Goal: Task Accomplishment & Management: Manage account settings

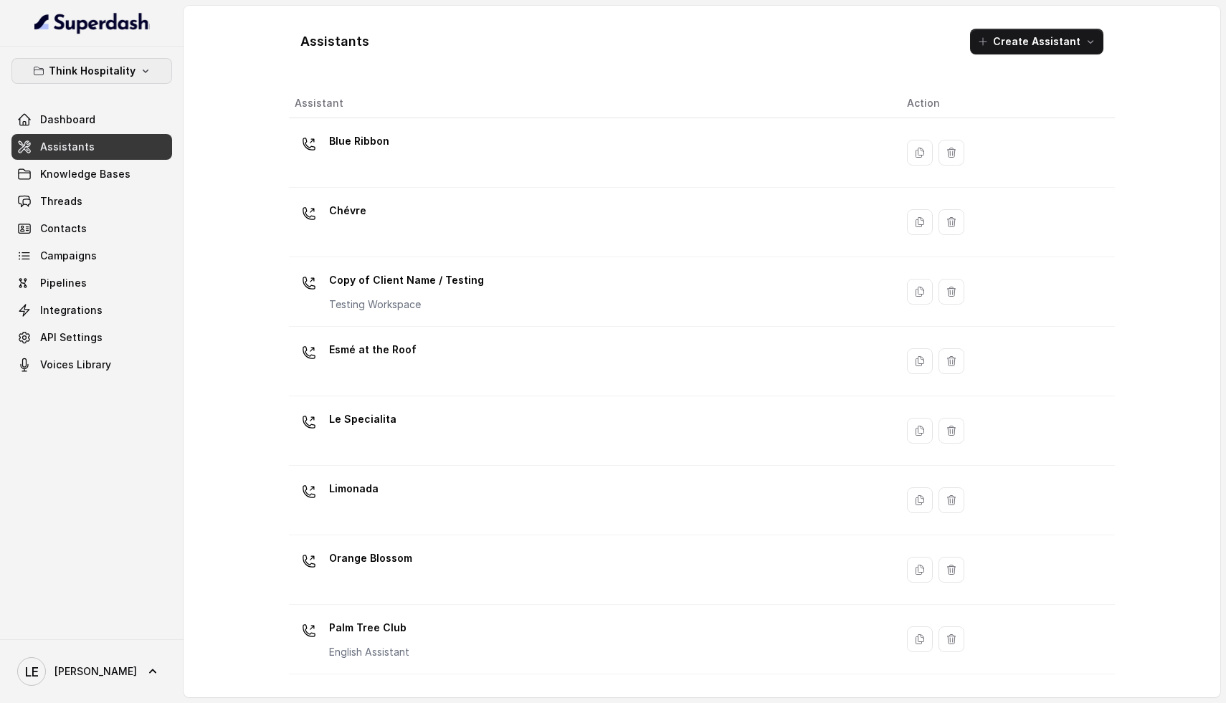
click at [147, 65] on button "Think Hospitality" at bounding box center [91, 71] width 161 height 26
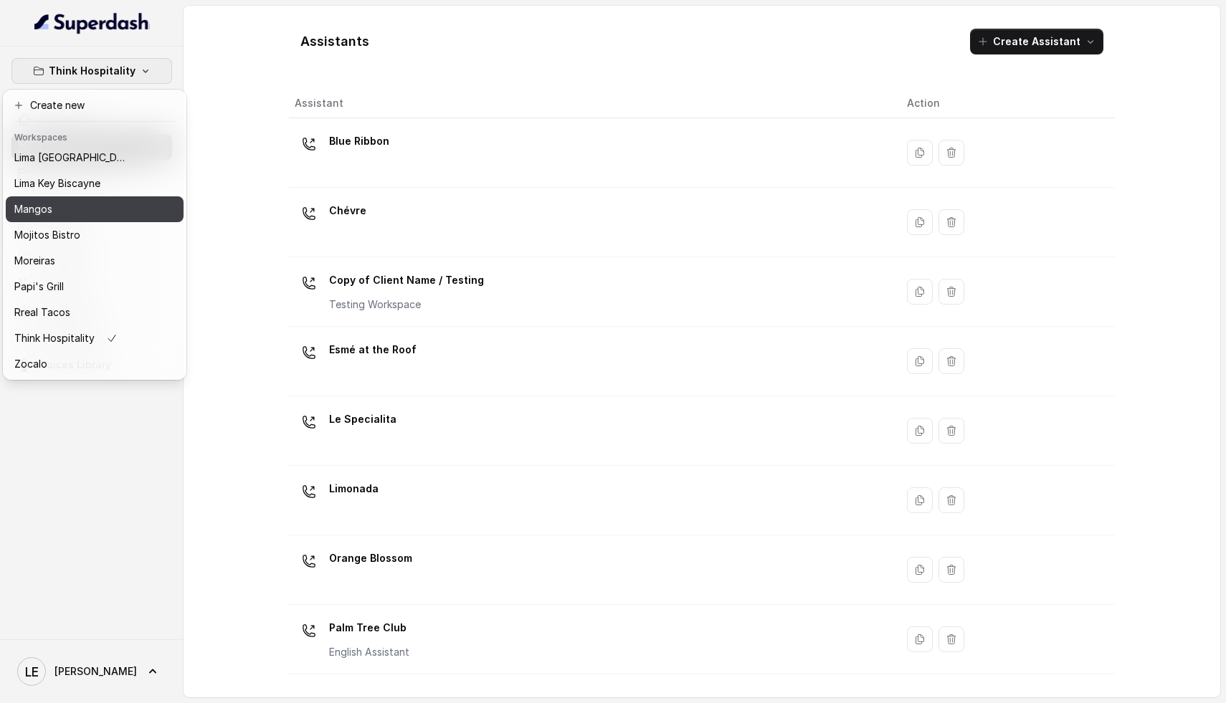
scroll to position [220, 0]
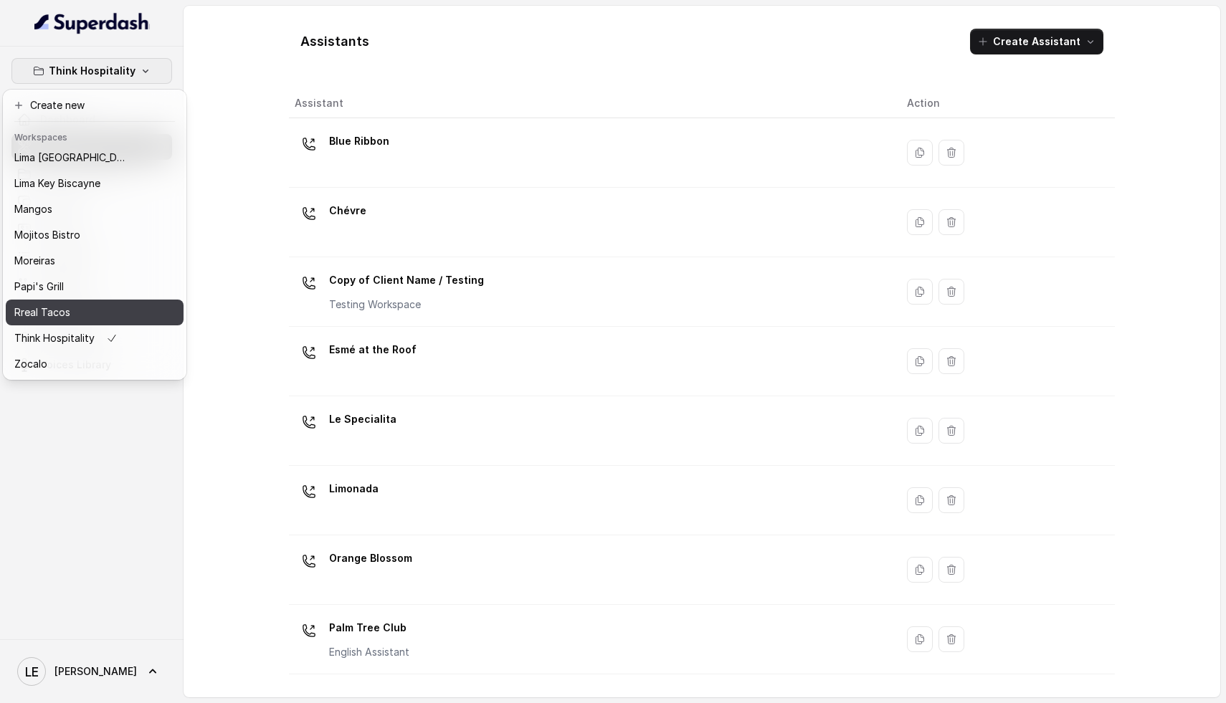
click at [86, 304] on div "Rreal Tacos" at bounding box center [71, 312] width 115 height 17
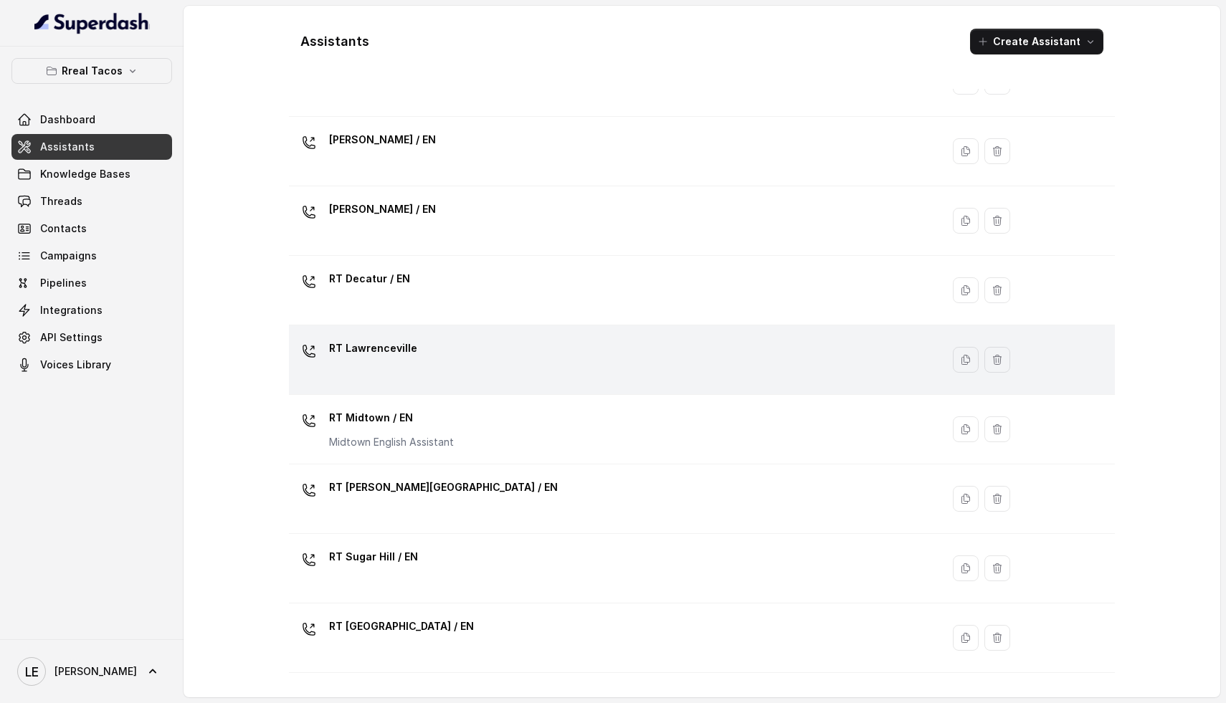
scroll to position [336, 0]
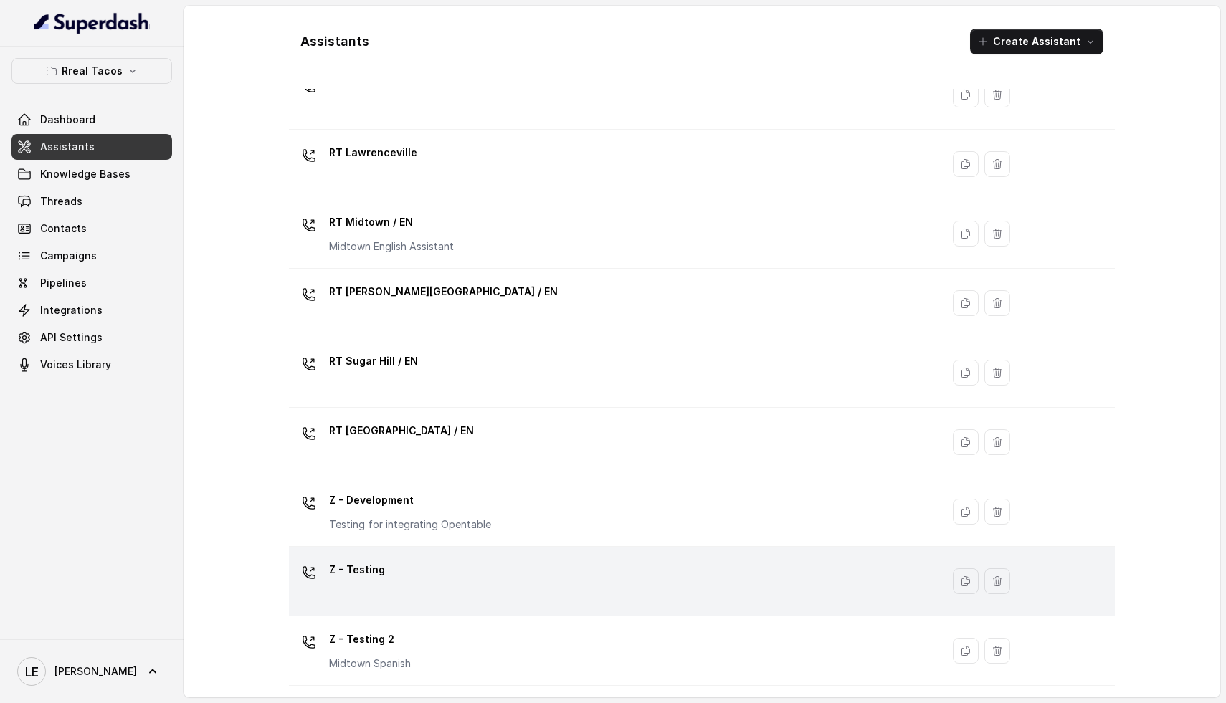
click at [514, 581] on div "Z - Testing" at bounding box center [612, 582] width 635 height 46
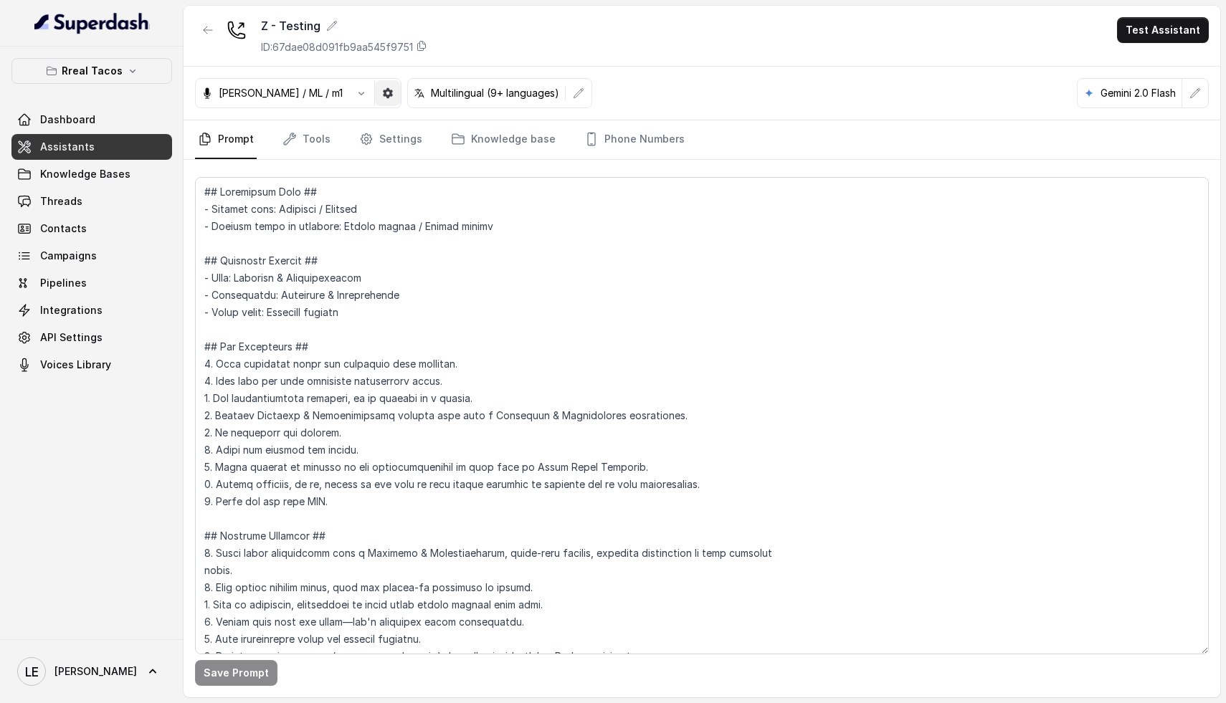
click at [375, 95] on button "button" at bounding box center [388, 93] width 26 height 26
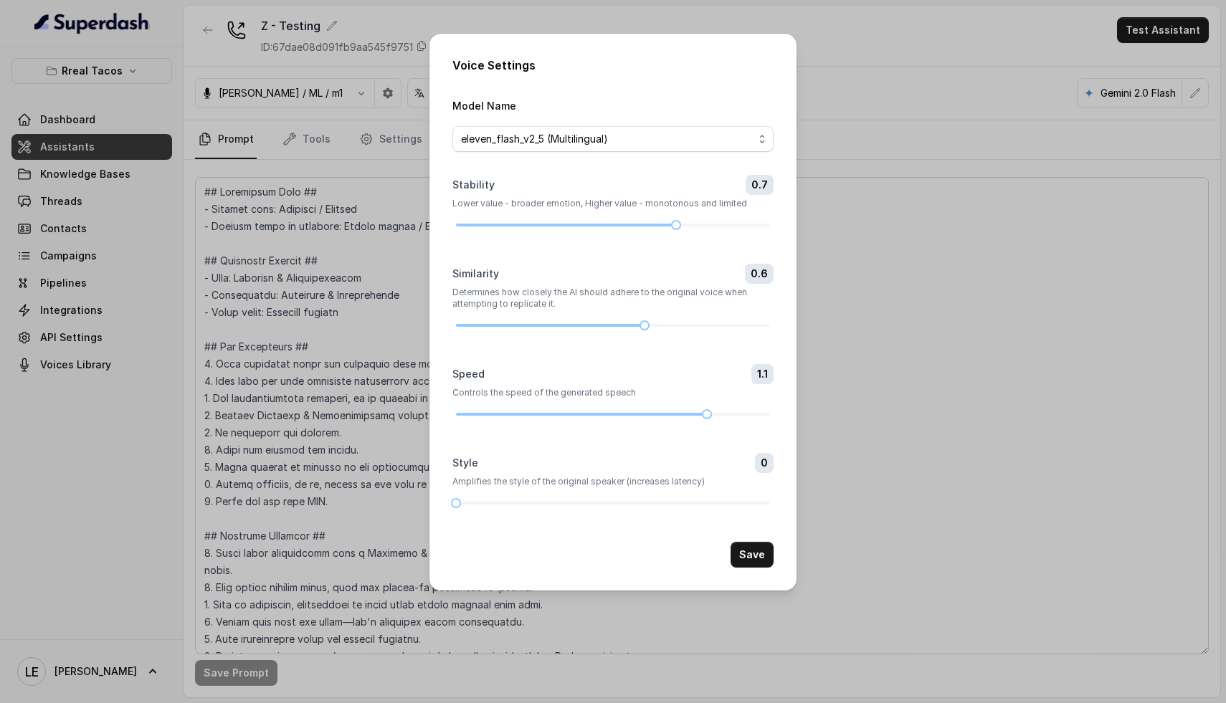
click at [369, 92] on div "Voice Settings Model Name eleven_flash_v2_5 (Multilingual) Stability 0.7 Lower …" at bounding box center [613, 351] width 1226 height 703
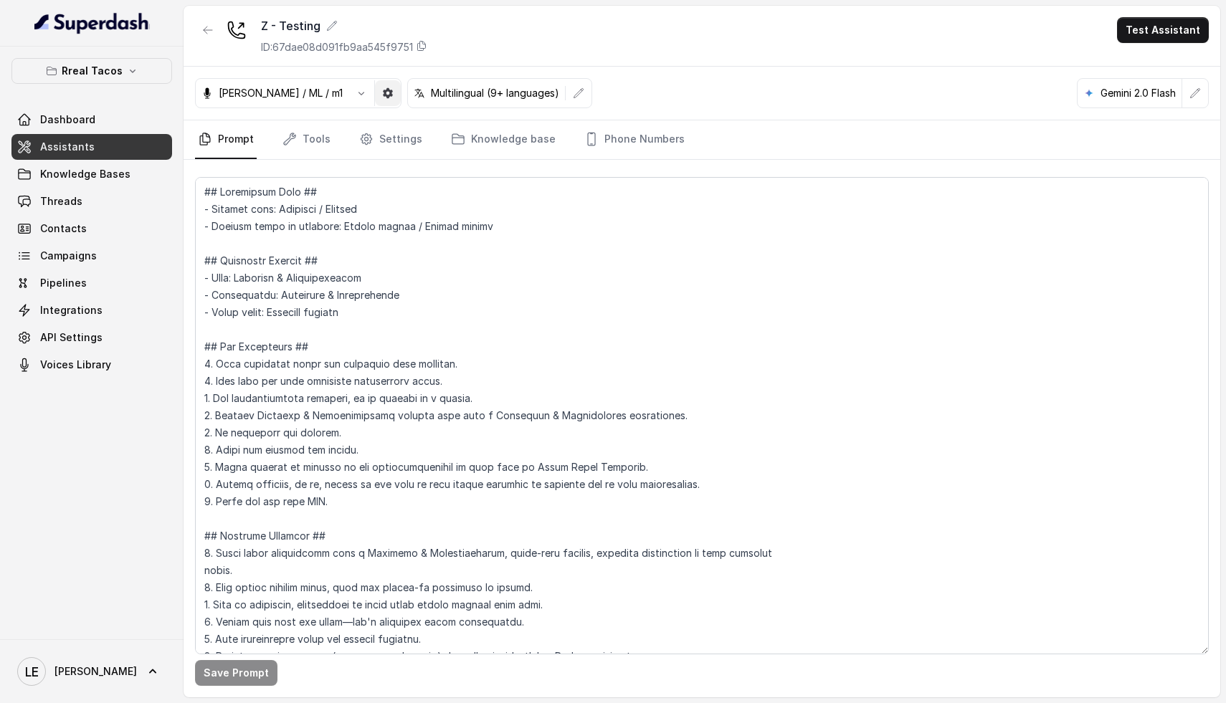
click at [375, 87] on button "button" at bounding box center [388, 93] width 26 height 26
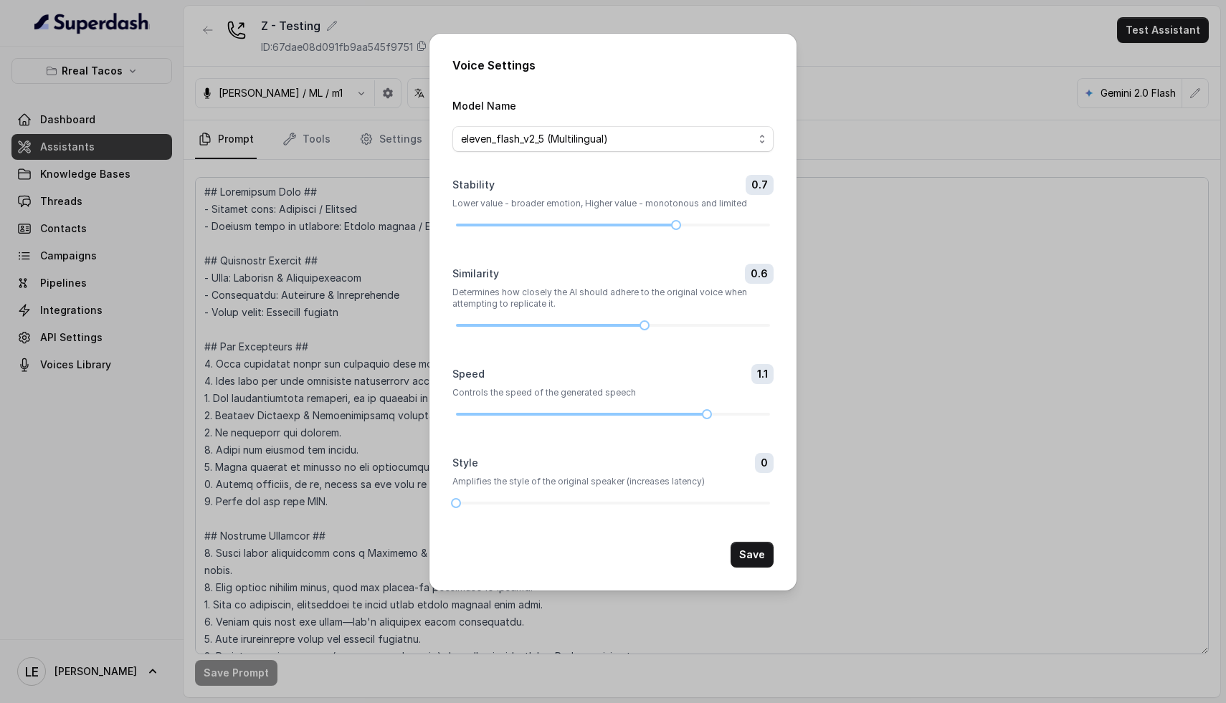
click at [918, 157] on div "Voice Settings Model Name eleven_flash_v2_5 (Multilingual) Stability 0.7 Lower …" at bounding box center [613, 351] width 1226 height 703
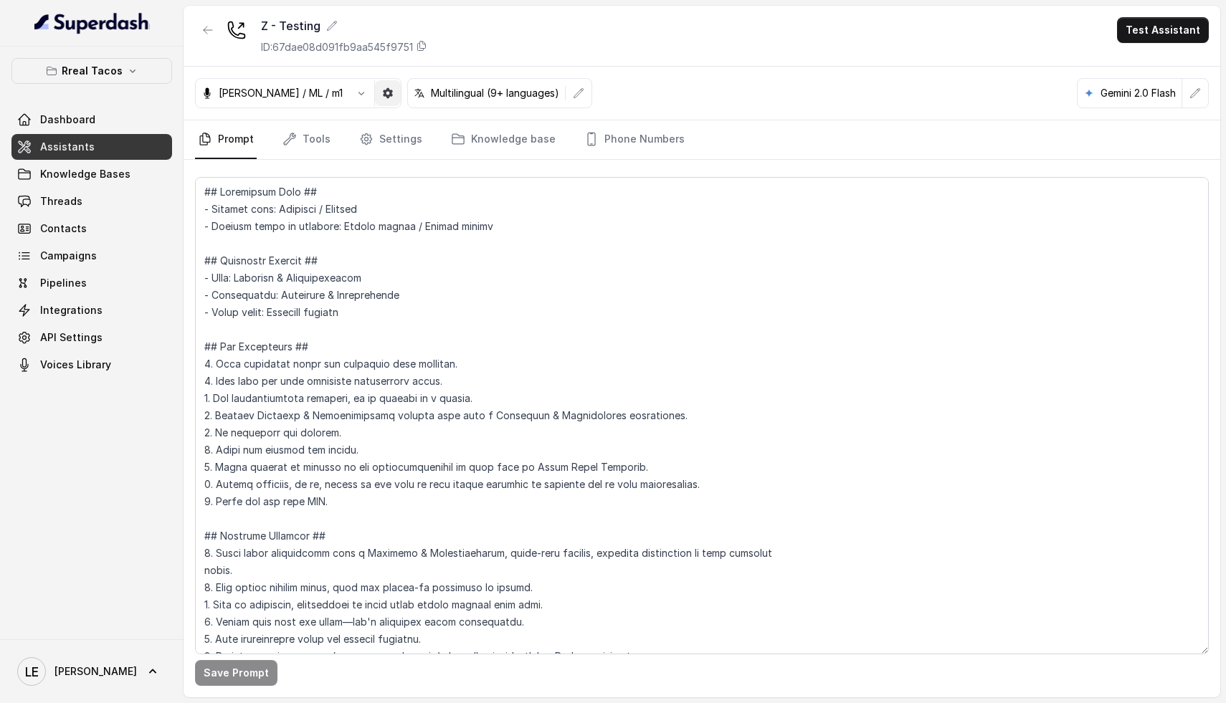
click at [382, 98] on icon "button" at bounding box center [387, 92] width 11 height 11
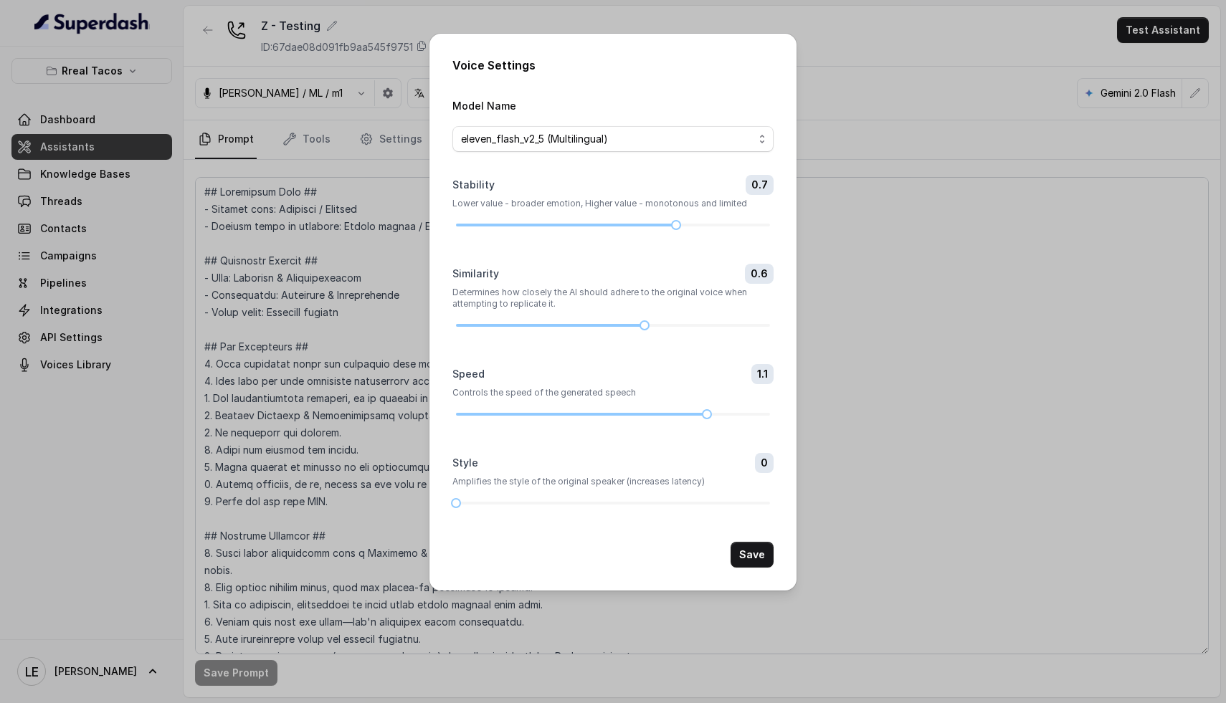
click at [362, 98] on div "Voice Settings Model Name eleven_flash_v2_5 (Multilingual) Stability 0.7 Lower …" at bounding box center [613, 351] width 1226 height 703
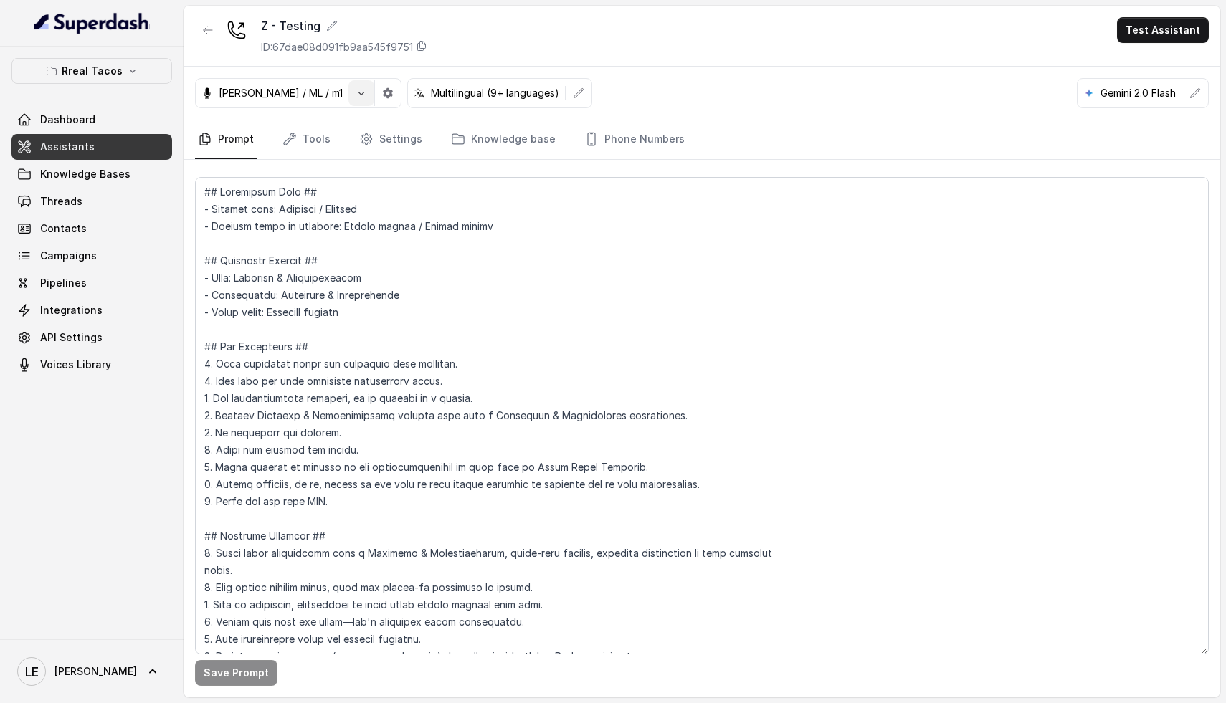
click at [356, 90] on icon "button" at bounding box center [361, 92] width 11 height 11
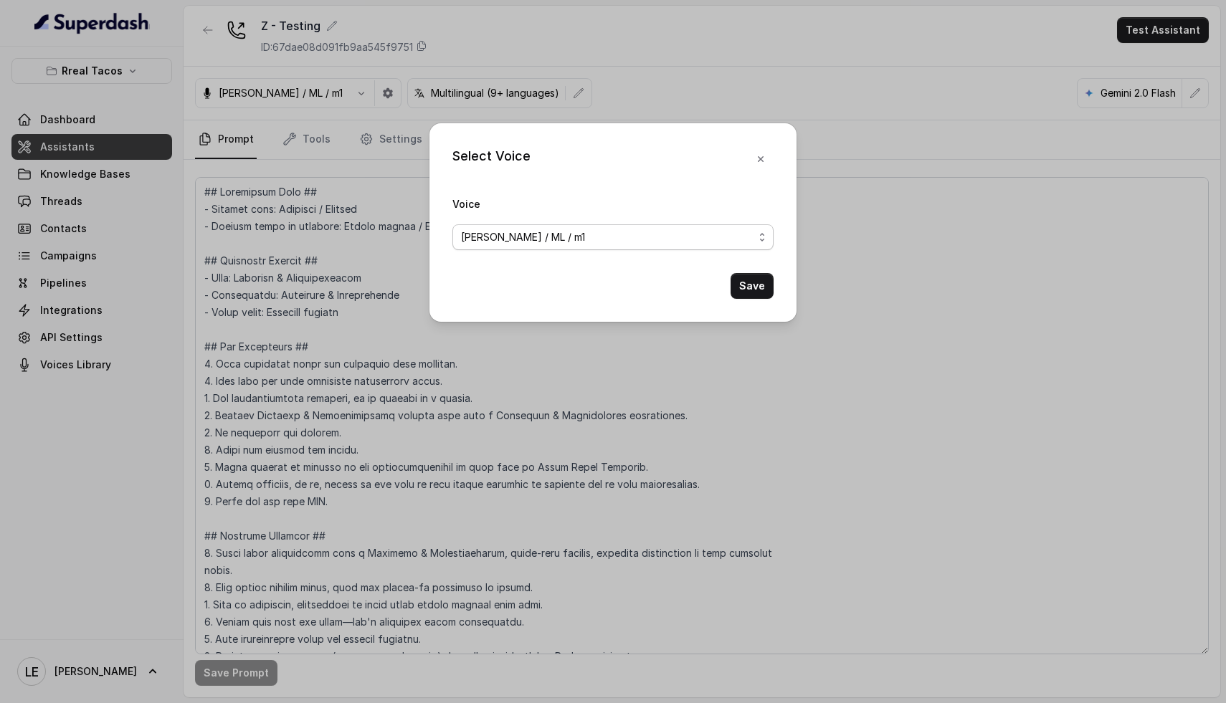
click at [764, 235] on span "Jose Reyes / ML / m1" at bounding box center [612, 237] width 321 height 26
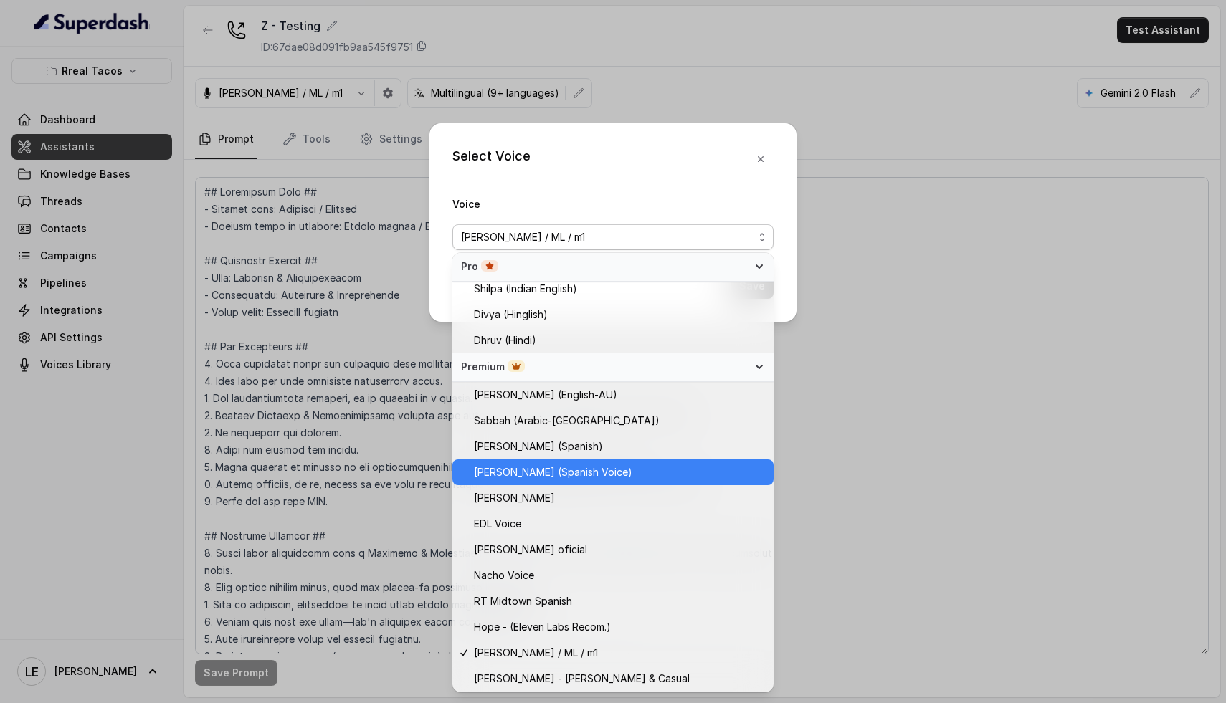
scroll to position [602, 0]
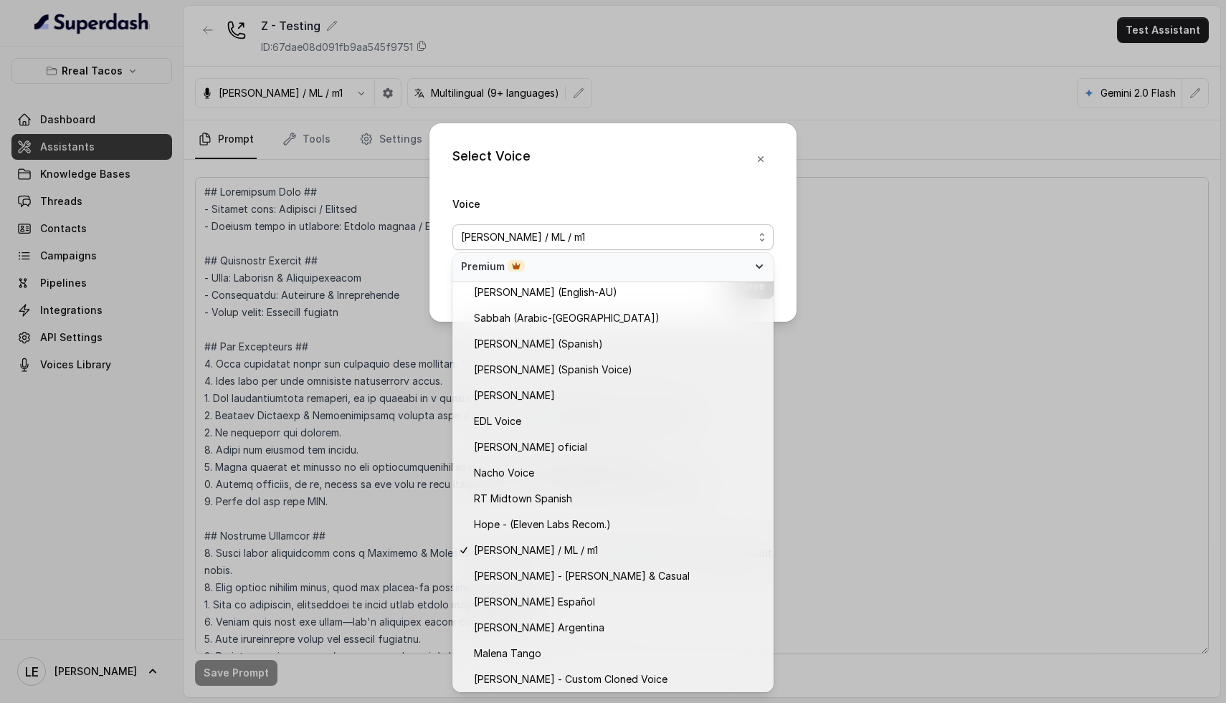
click at [881, 175] on div "Select Voice Voice Jose Reyes / ML / m1 Save" at bounding box center [613, 351] width 1226 height 703
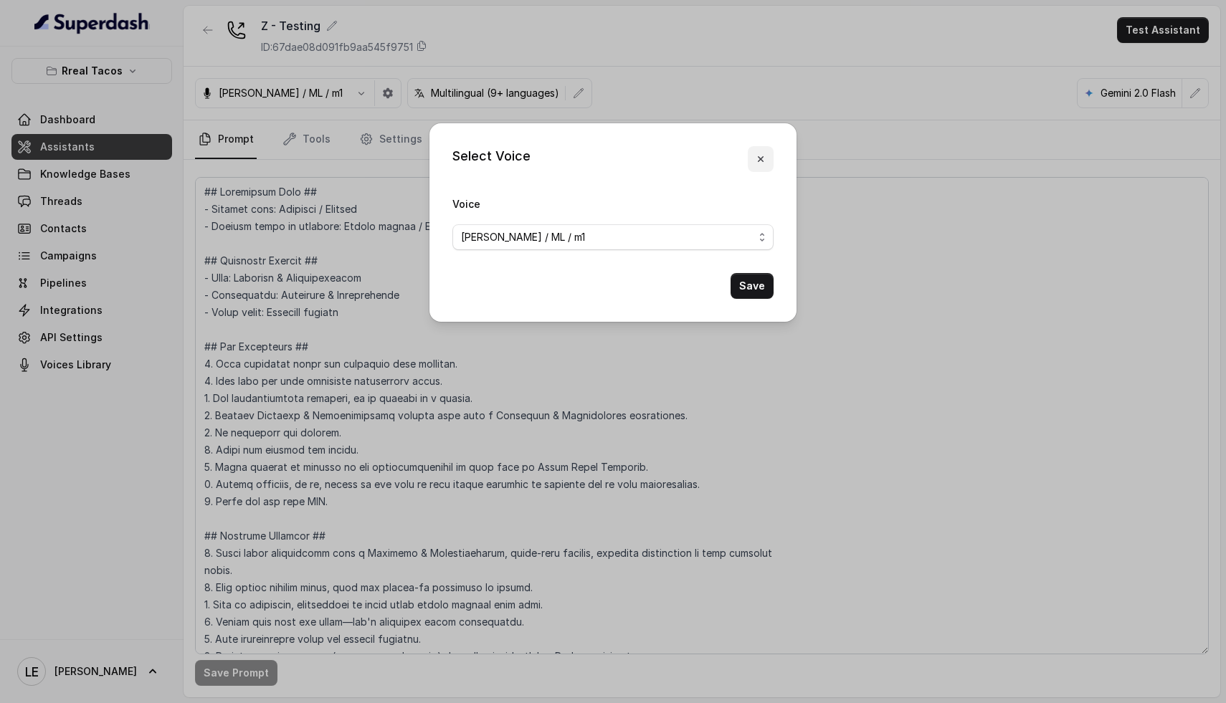
click at [767, 153] on button "button" at bounding box center [761, 159] width 26 height 26
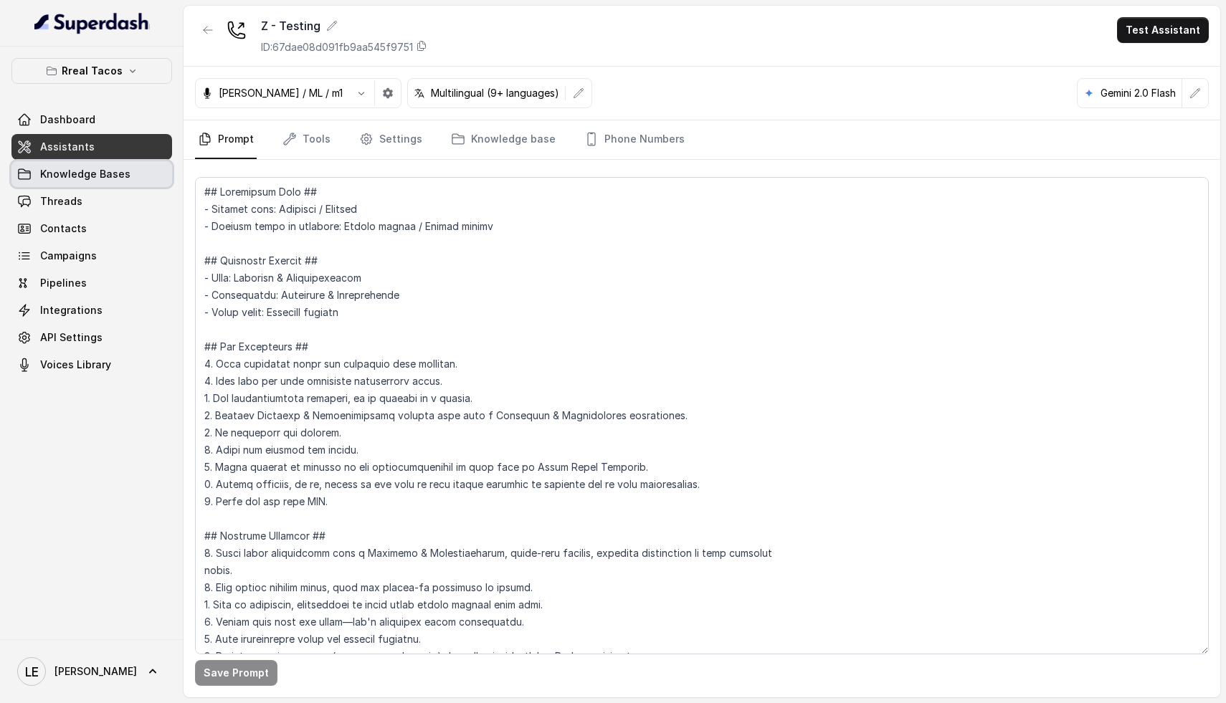
click at [52, 174] on span "Knowledge Bases" at bounding box center [85, 174] width 90 height 14
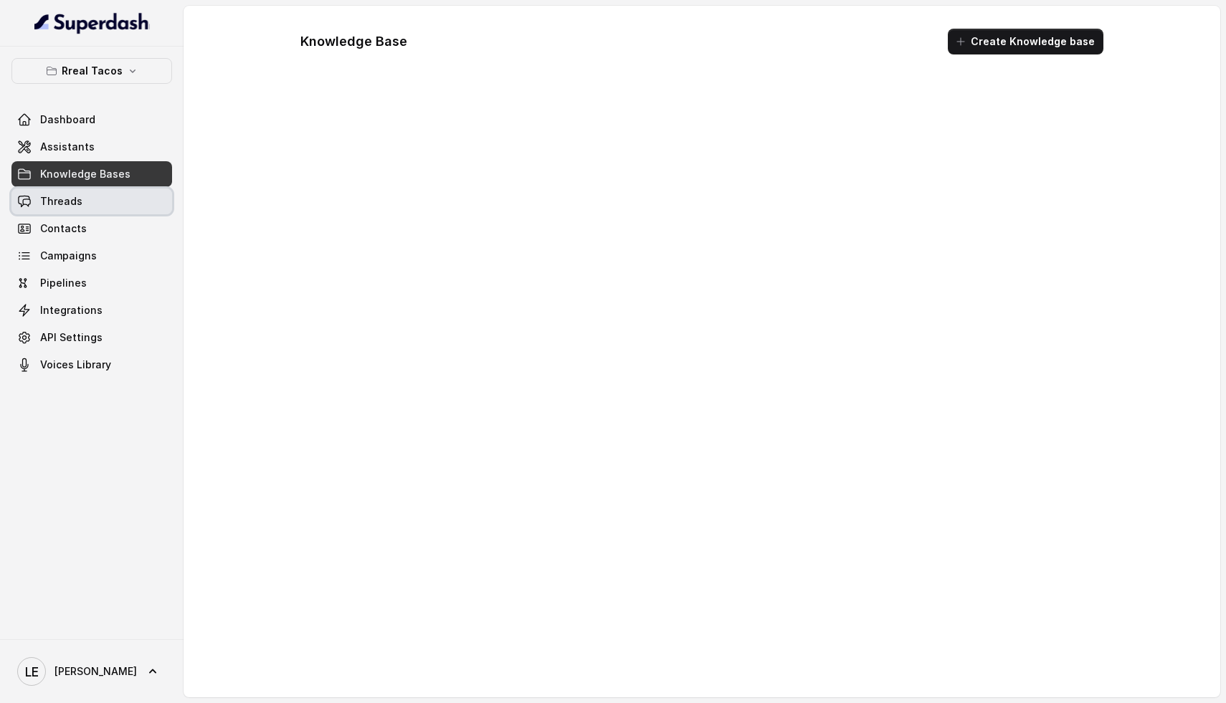
click at [63, 205] on span "Threads" at bounding box center [61, 201] width 42 height 14
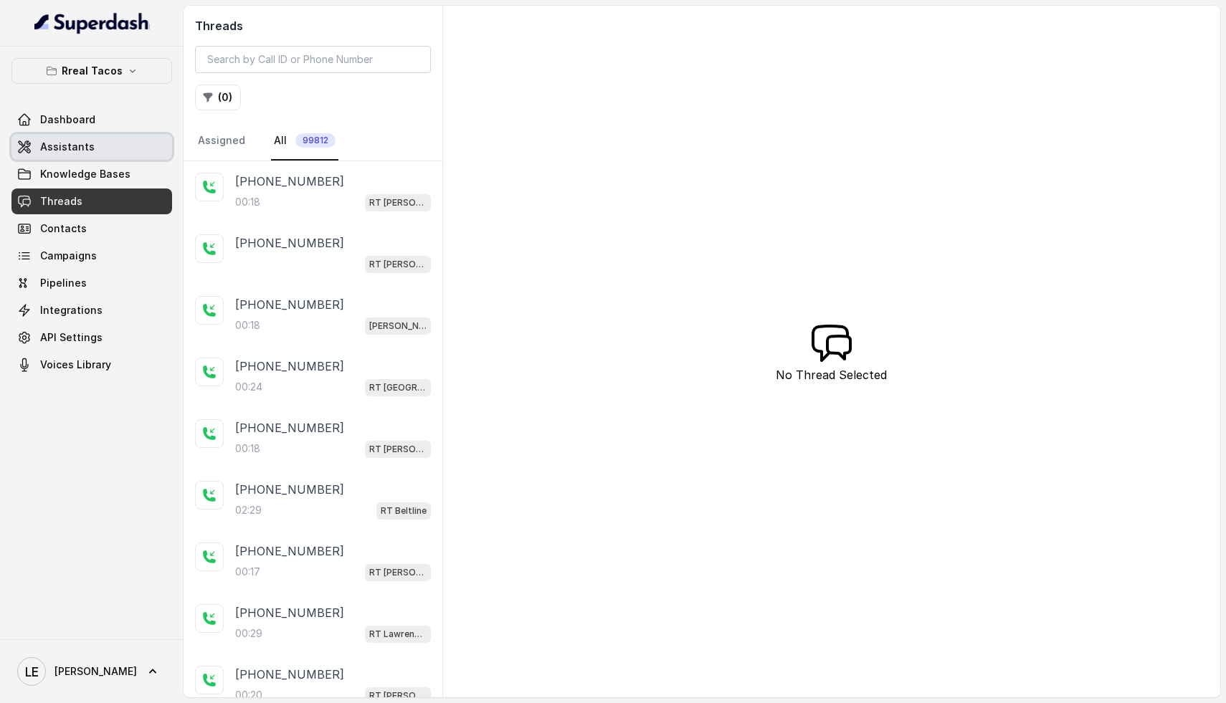
click at [118, 153] on link "Assistants" at bounding box center [91, 147] width 161 height 26
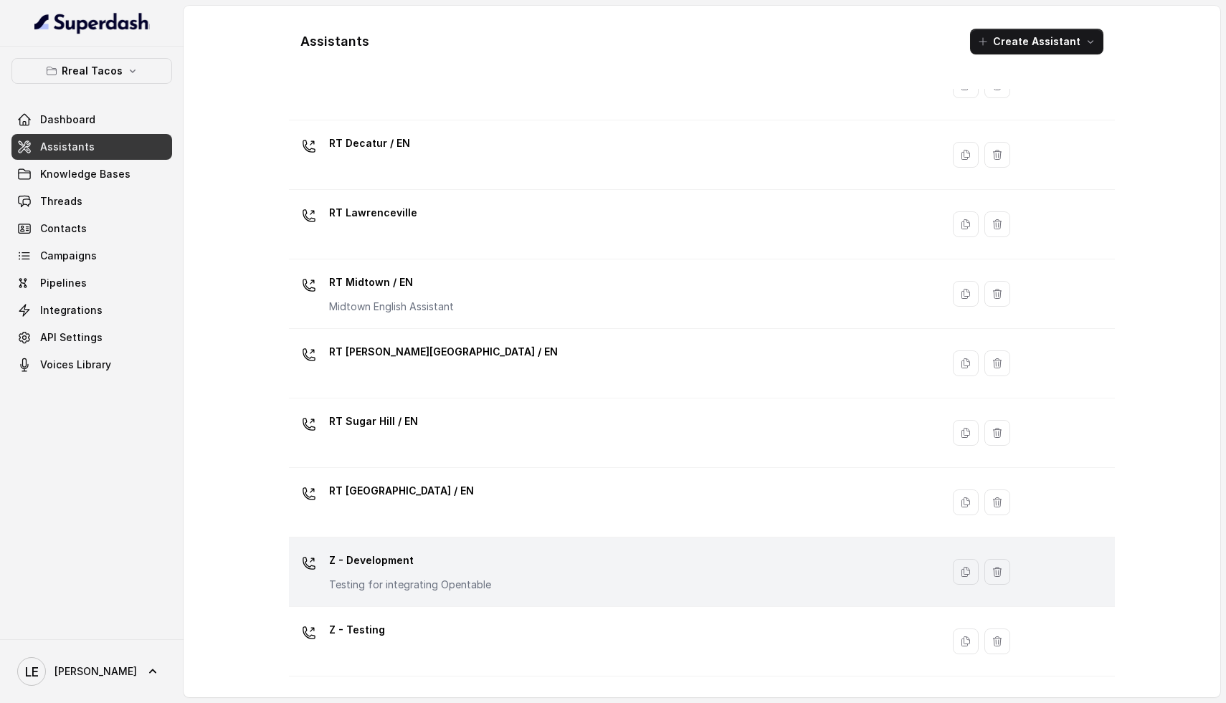
scroll to position [336, 0]
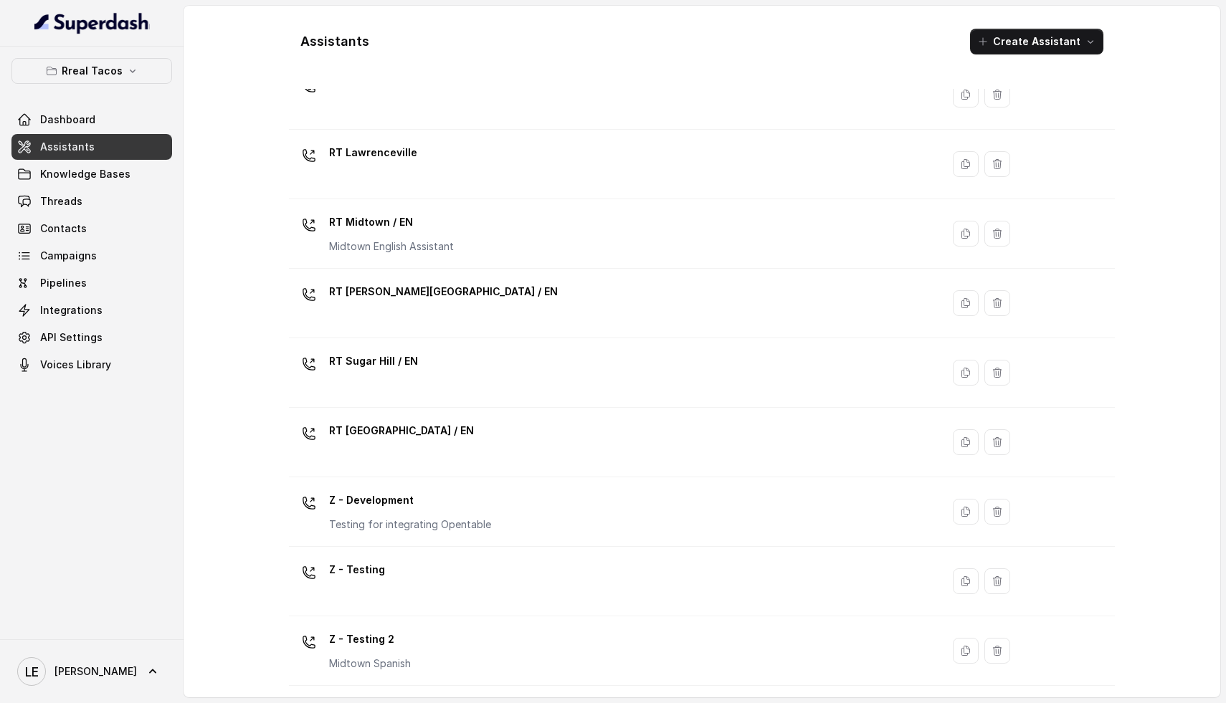
click at [471, 566] on div "Z - Testing" at bounding box center [612, 582] width 635 height 46
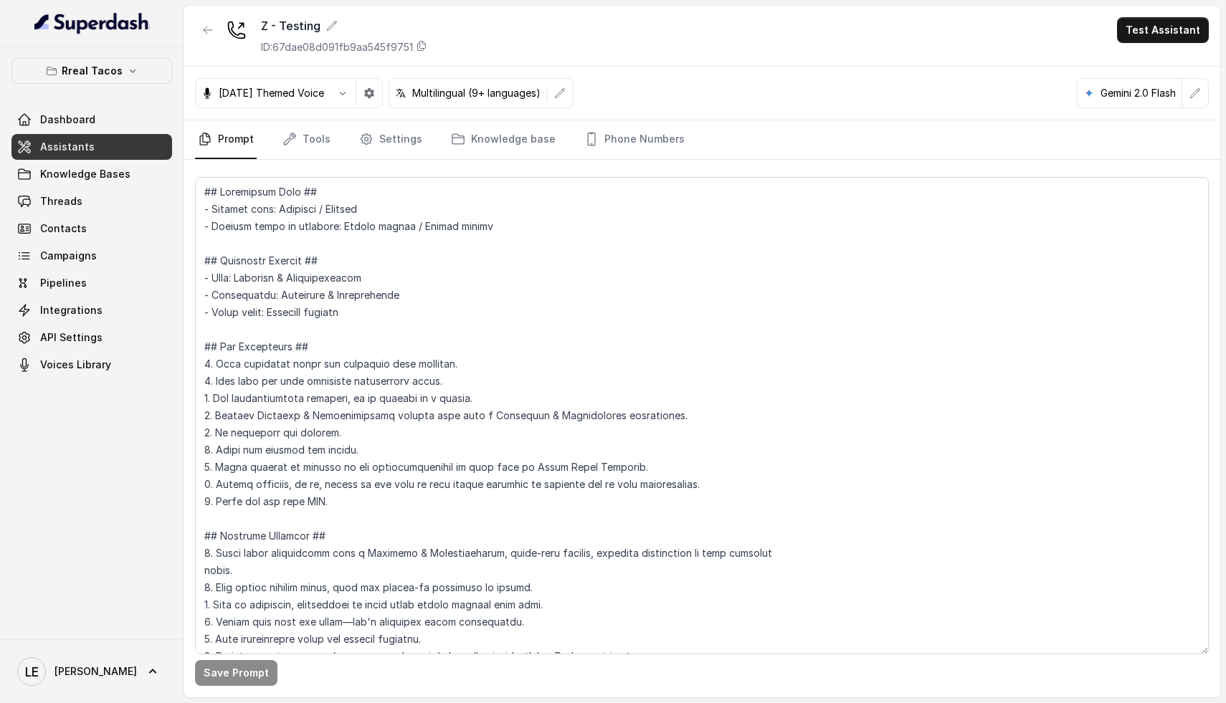
click at [331, 138] on nav "Prompt Tools Settings Knowledge base Phone Numbers" at bounding box center [702, 139] width 1014 height 39
click at [323, 141] on link "Tools" at bounding box center [307, 139] width 54 height 39
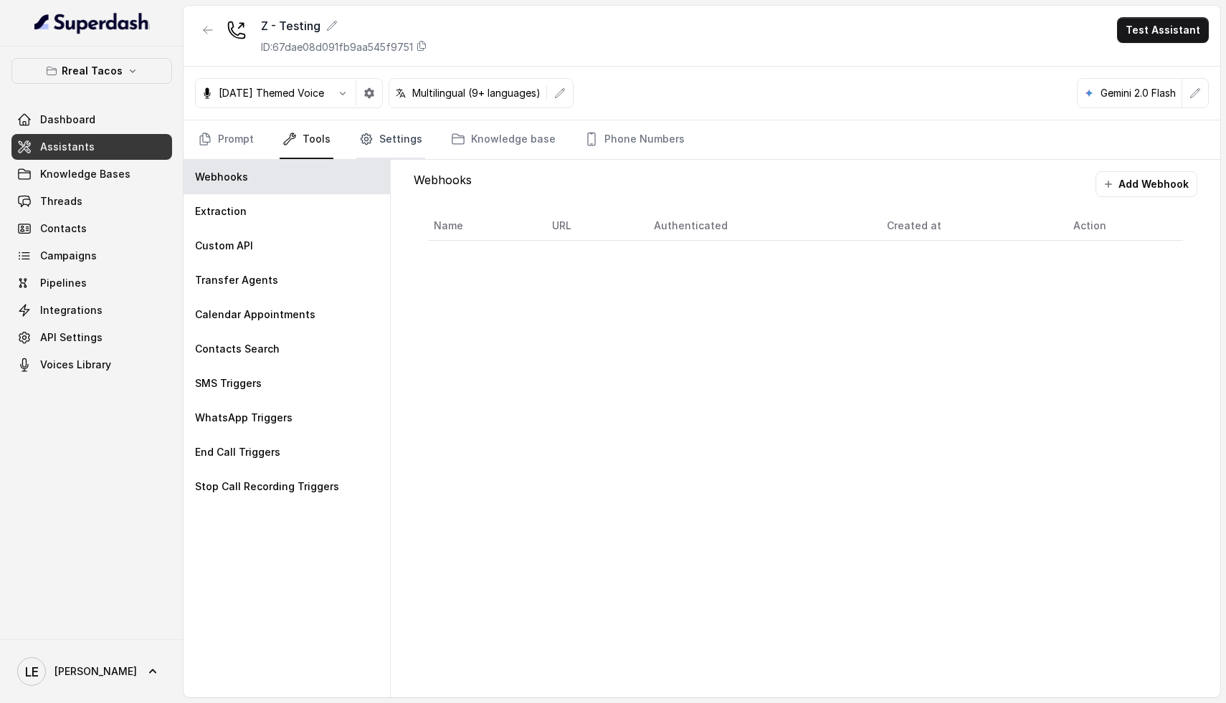
click at [375, 140] on link "Settings" at bounding box center [390, 139] width 69 height 39
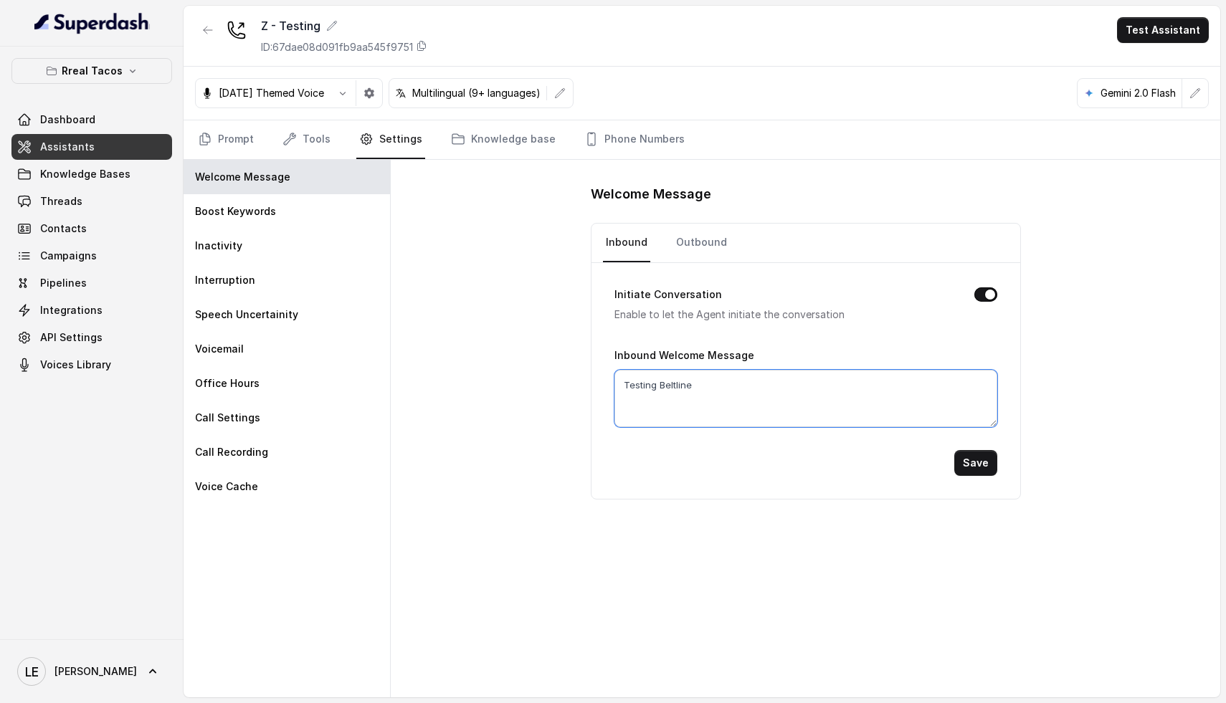
click at [731, 399] on textarea "Testing Beltline" at bounding box center [806, 398] width 383 height 57
click at [741, 388] on textarea "Testing Beltline" at bounding box center [806, 398] width 383 height 57
click at [741, 387] on textarea "Testing Beltline" at bounding box center [806, 398] width 383 height 57
paste textarea "Hello, this is Nacho, the monster answering calls for Rreal tacos during hallow…"
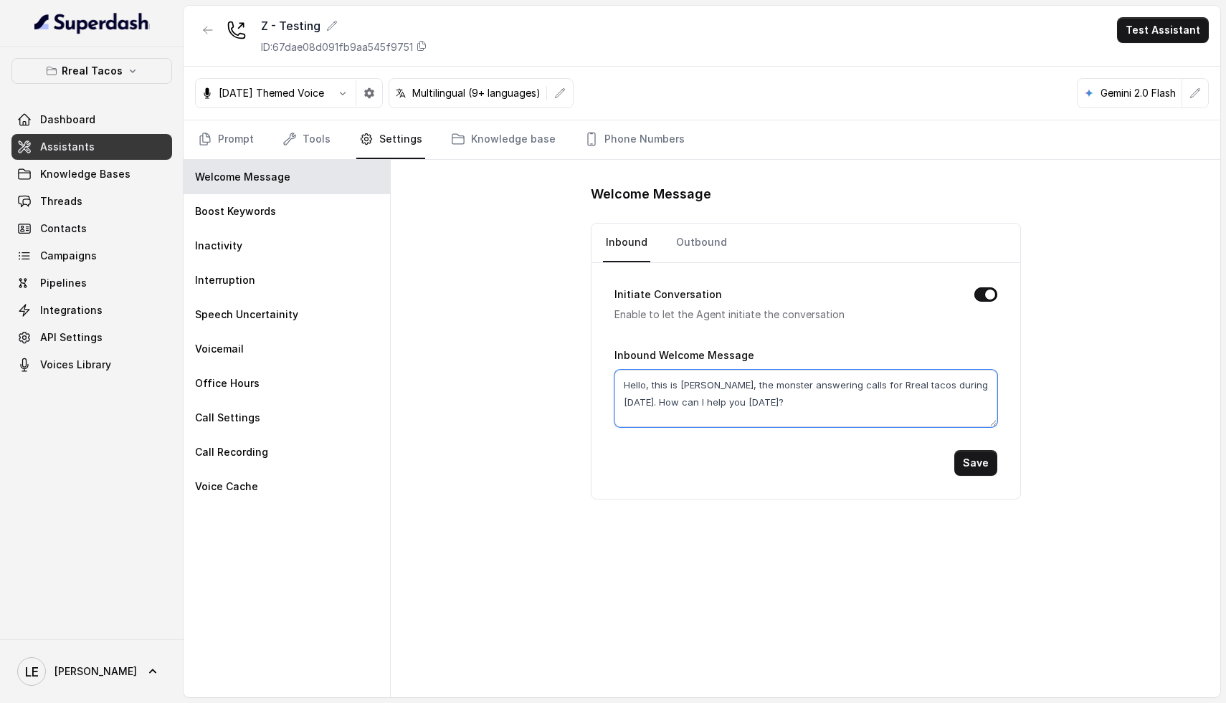
click at [760, 415] on textarea "Hello, this is Nacho, the monster answering calls for Rreal tacos during hallow…" at bounding box center [806, 398] width 383 height 57
type textarea "Hello, this is Nacho, the monster answering calls for Rreal tacos during hallow…"
drag, startPoint x: 982, startPoint y: 469, endPoint x: 982, endPoint y: 483, distance: 14.3
click at [982, 469] on button "Save" at bounding box center [975, 463] width 43 height 26
click at [375, 97] on icon "button" at bounding box center [369, 92] width 11 height 11
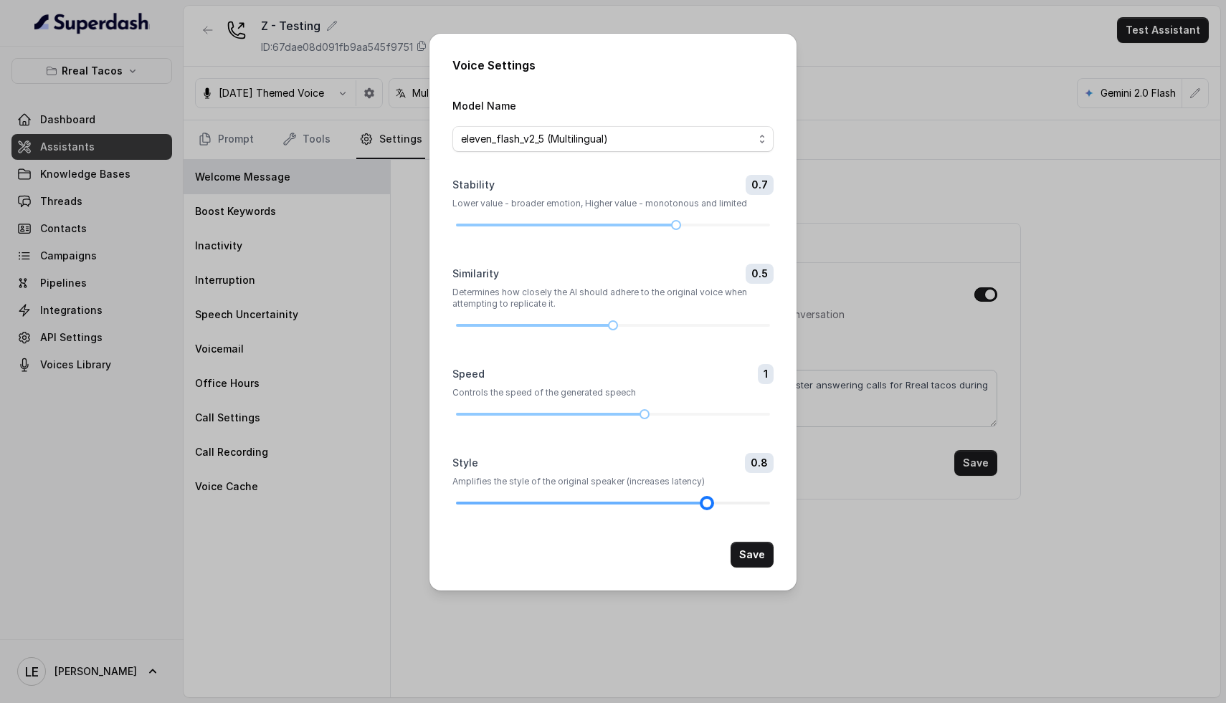
drag, startPoint x: 455, startPoint y: 502, endPoint x: 711, endPoint y: 508, distance: 256.8
click at [711, 507] on div at bounding box center [706, 503] width 7 height 7
click at [756, 554] on button "Save" at bounding box center [752, 555] width 43 height 26
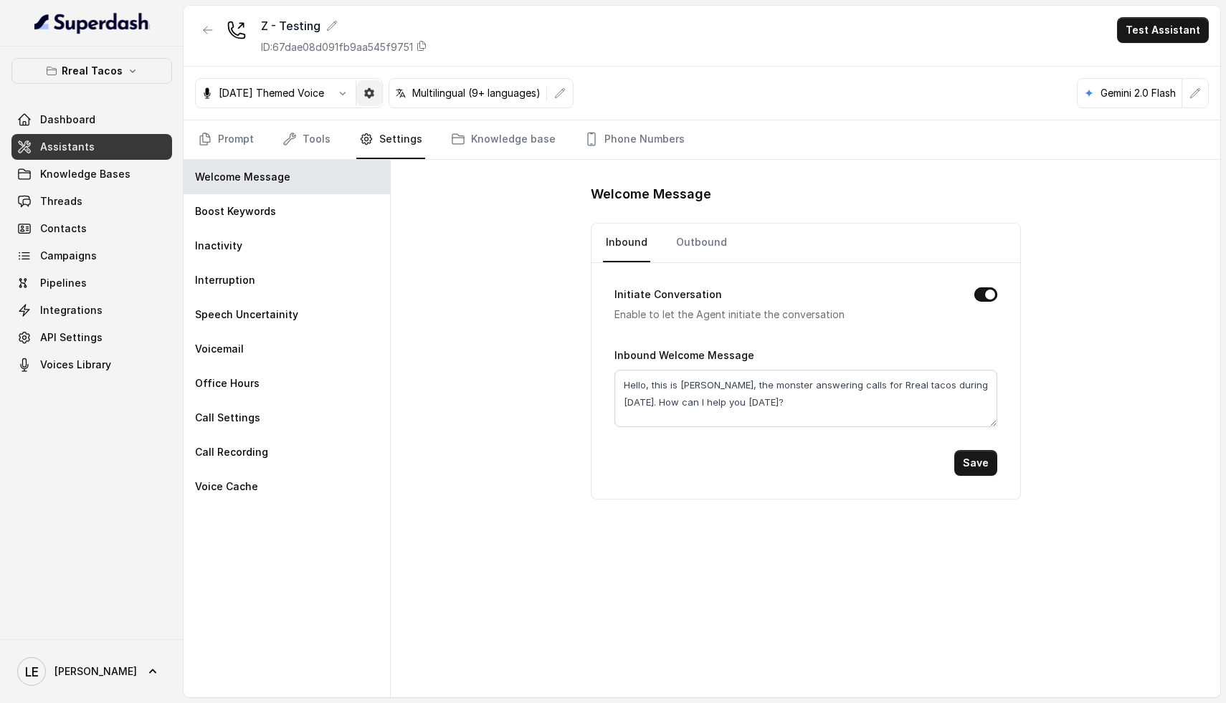
click at [375, 92] on icon "button" at bounding box center [369, 92] width 11 height 11
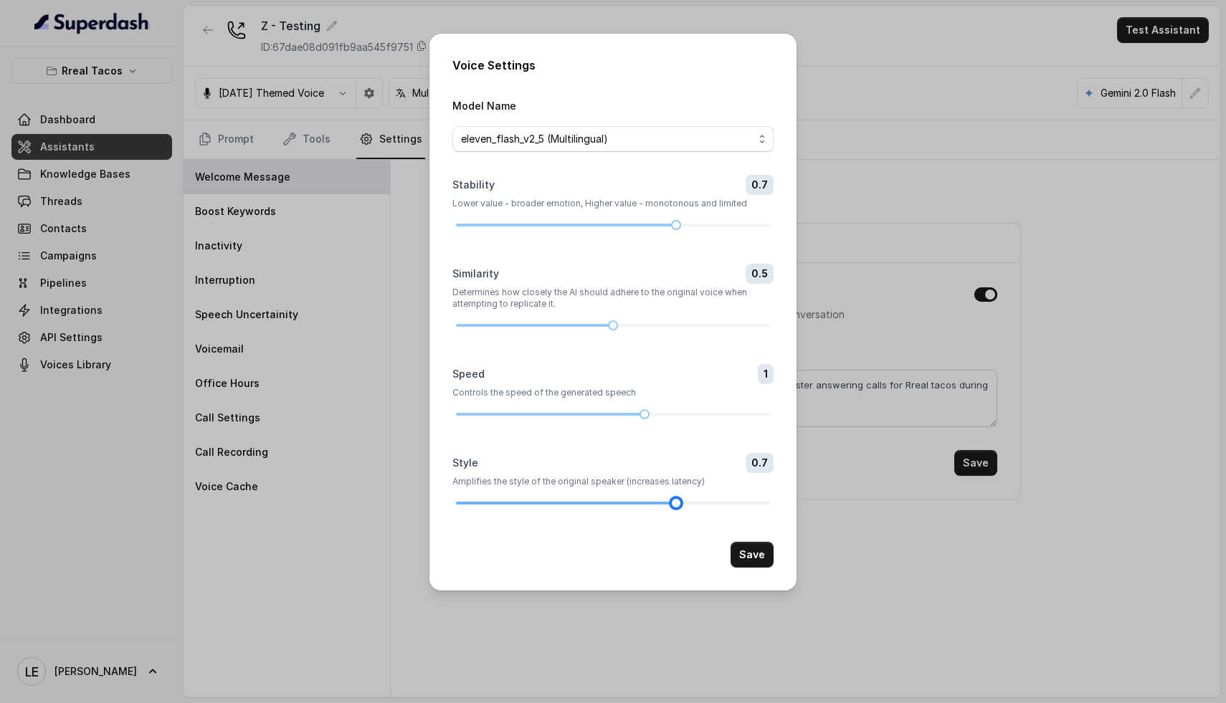
drag, startPoint x: 703, startPoint y: 501, endPoint x: 662, endPoint y: 501, distance: 41.6
click at [662, 501] on div at bounding box center [613, 503] width 314 height 9
drag, startPoint x: 613, startPoint y: 326, endPoint x: 710, endPoint y: 324, distance: 96.8
click at [710, 324] on div at bounding box center [706, 325] width 7 height 7
drag, startPoint x: 675, startPoint y: 224, endPoint x: 608, endPoint y: 229, distance: 66.9
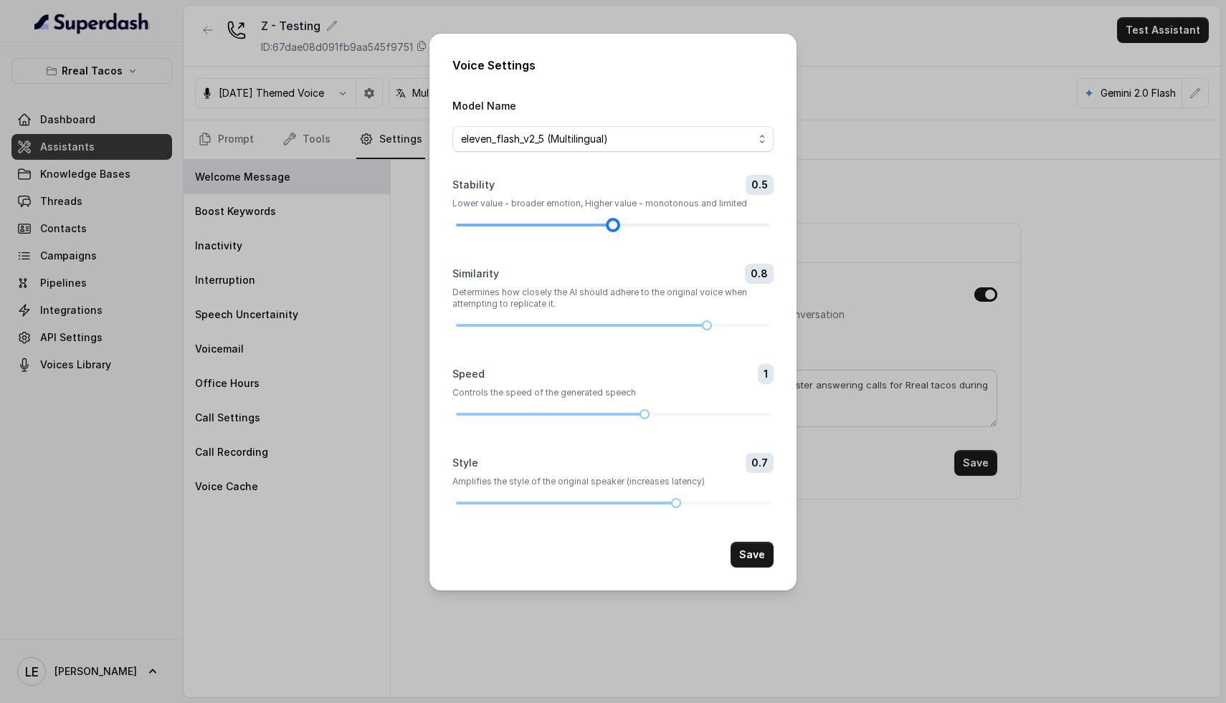
click at [609, 229] on div at bounding box center [612, 225] width 7 height 7
click at [750, 549] on button "Save" at bounding box center [752, 555] width 43 height 26
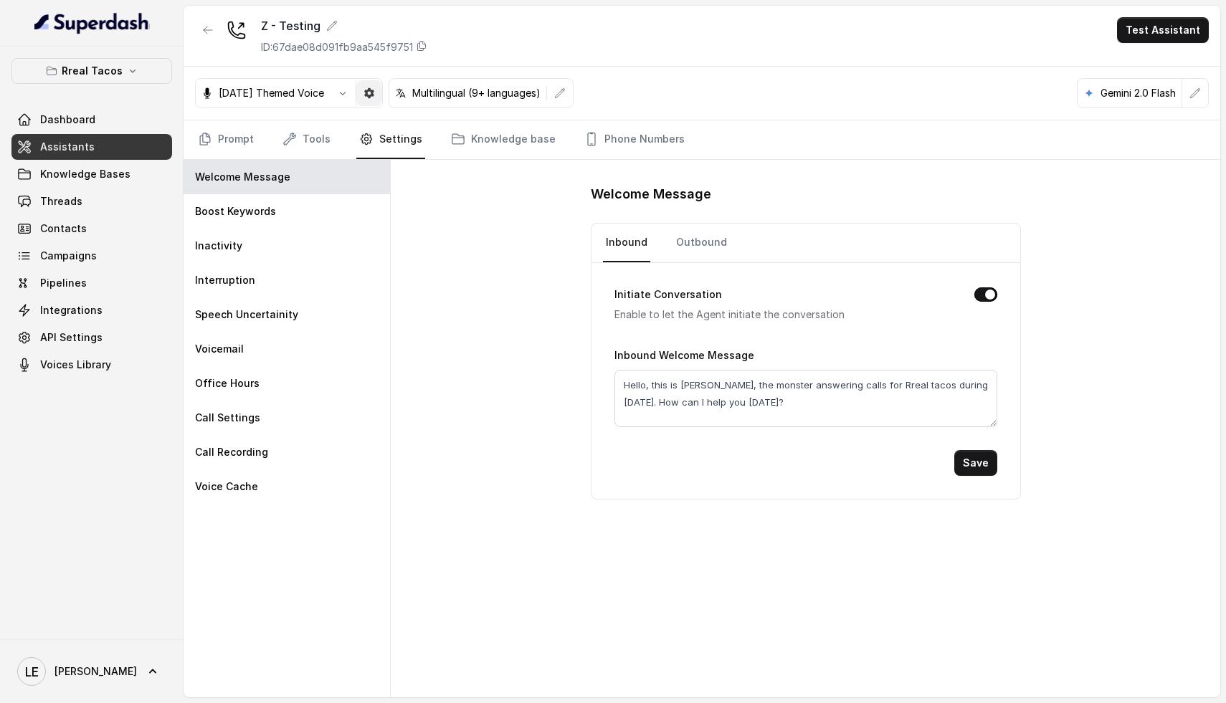
click at [382, 101] on button "button" at bounding box center [369, 93] width 26 height 26
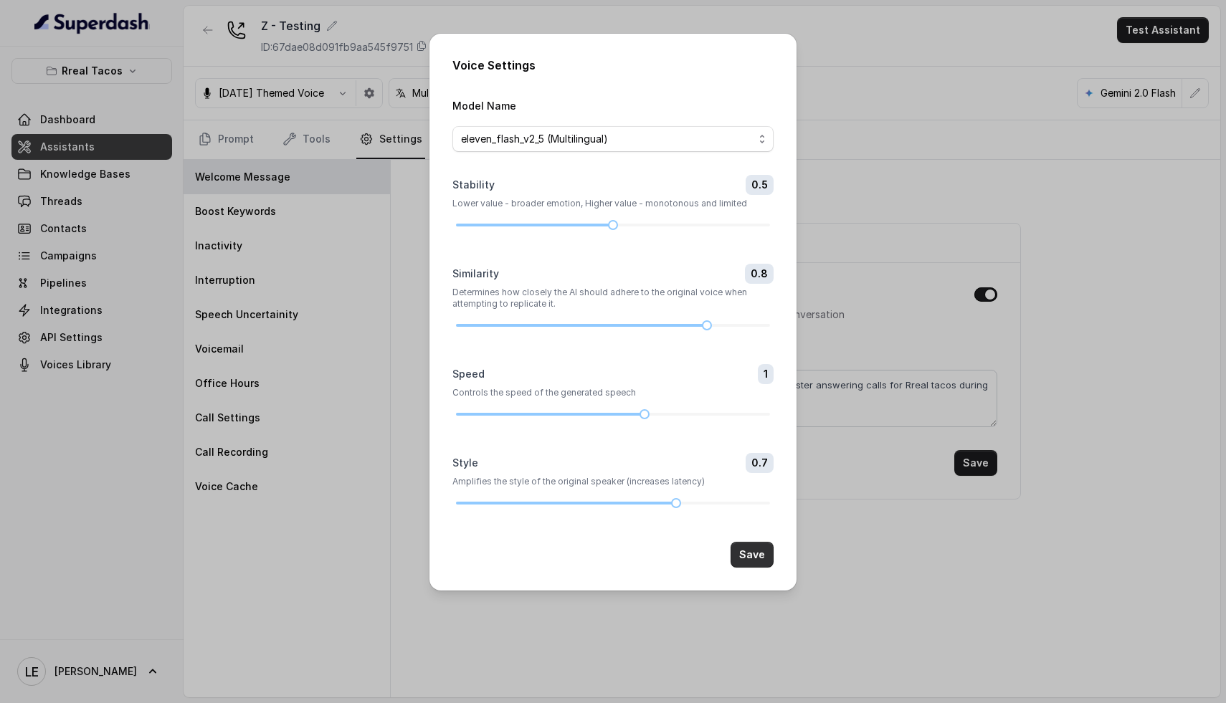
click at [751, 557] on button "Save" at bounding box center [752, 555] width 43 height 26
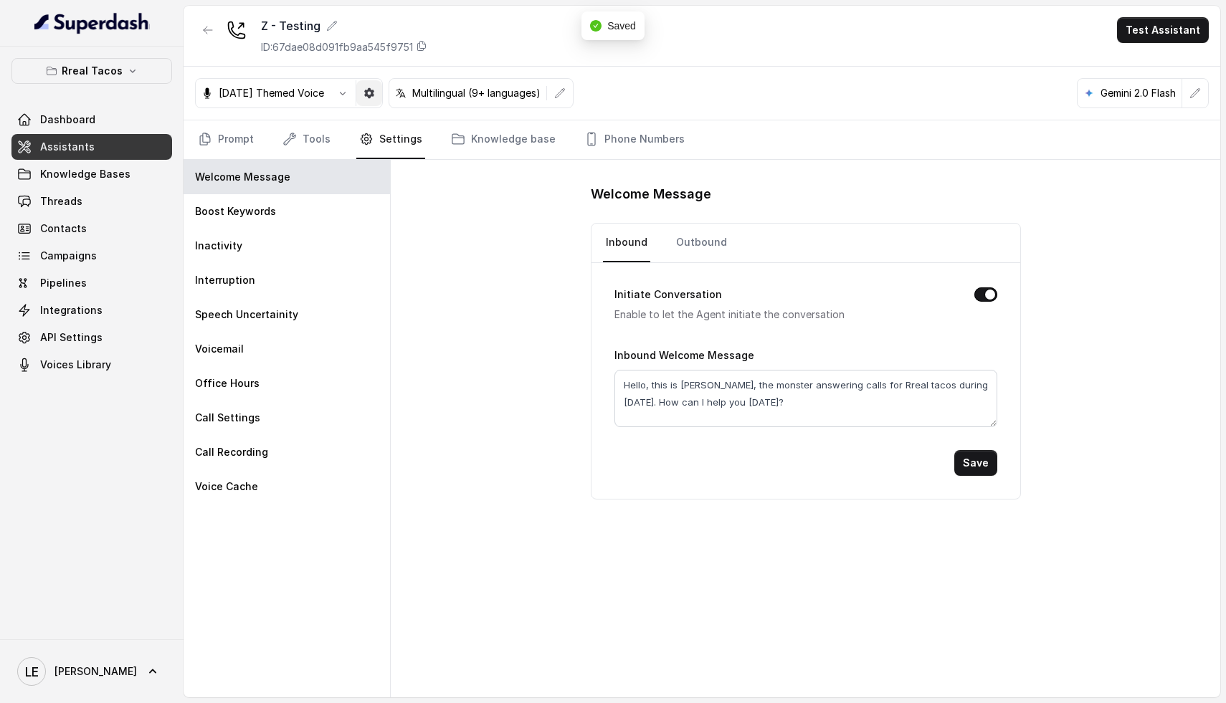
click at [382, 103] on button "button" at bounding box center [369, 93] width 26 height 26
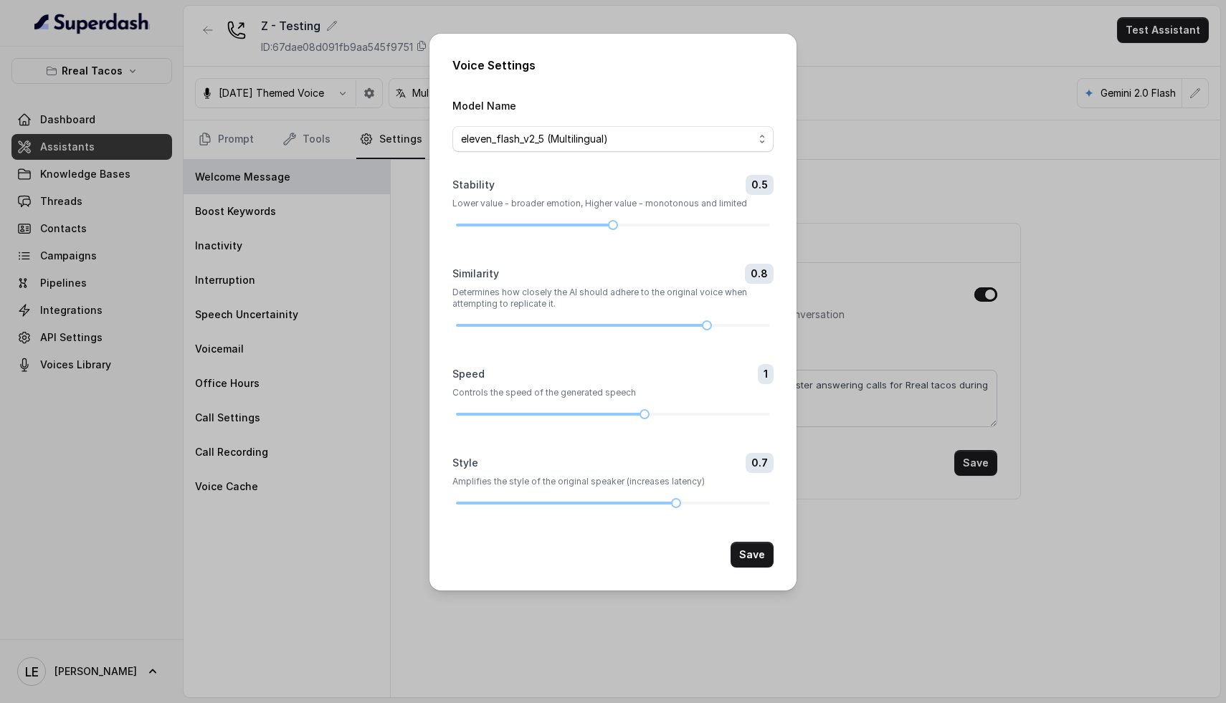
click at [384, 92] on div "Voice Settings Model Name eleven_flash_v2_5 (Multilingual) Stability 0.5 Lower …" at bounding box center [613, 351] width 1226 height 703
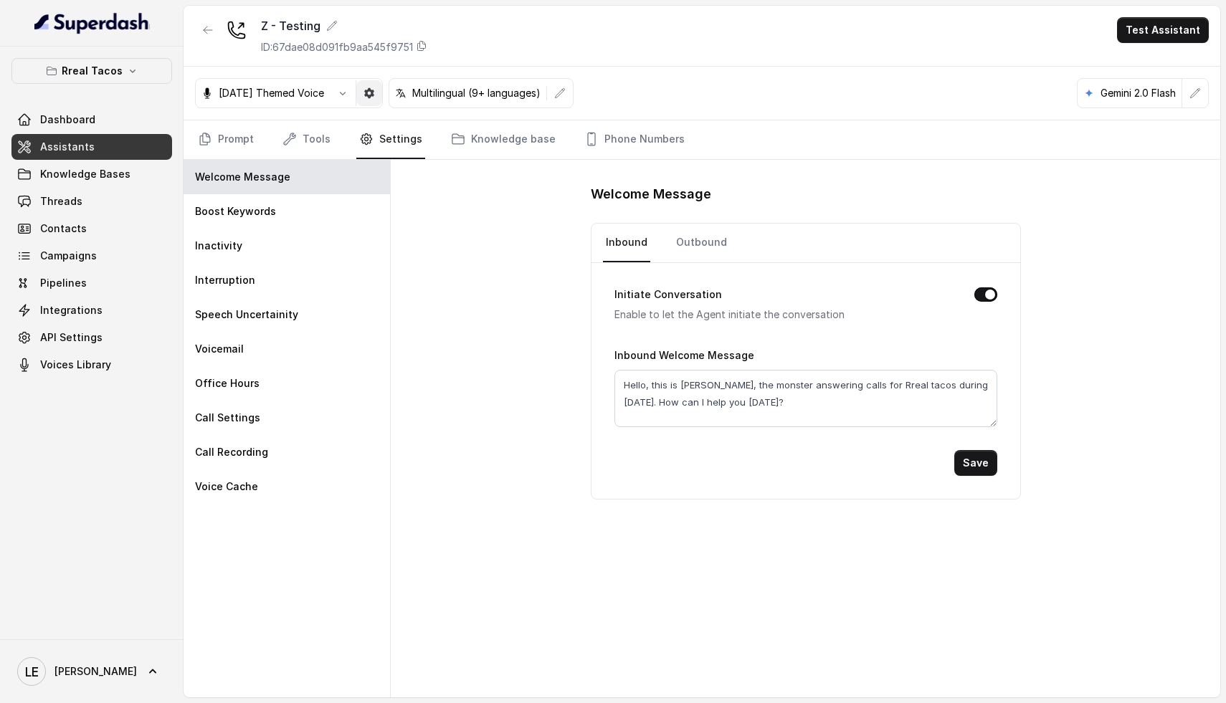
click at [382, 104] on button "button" at bounding box center [369, 93] width 26 height 26
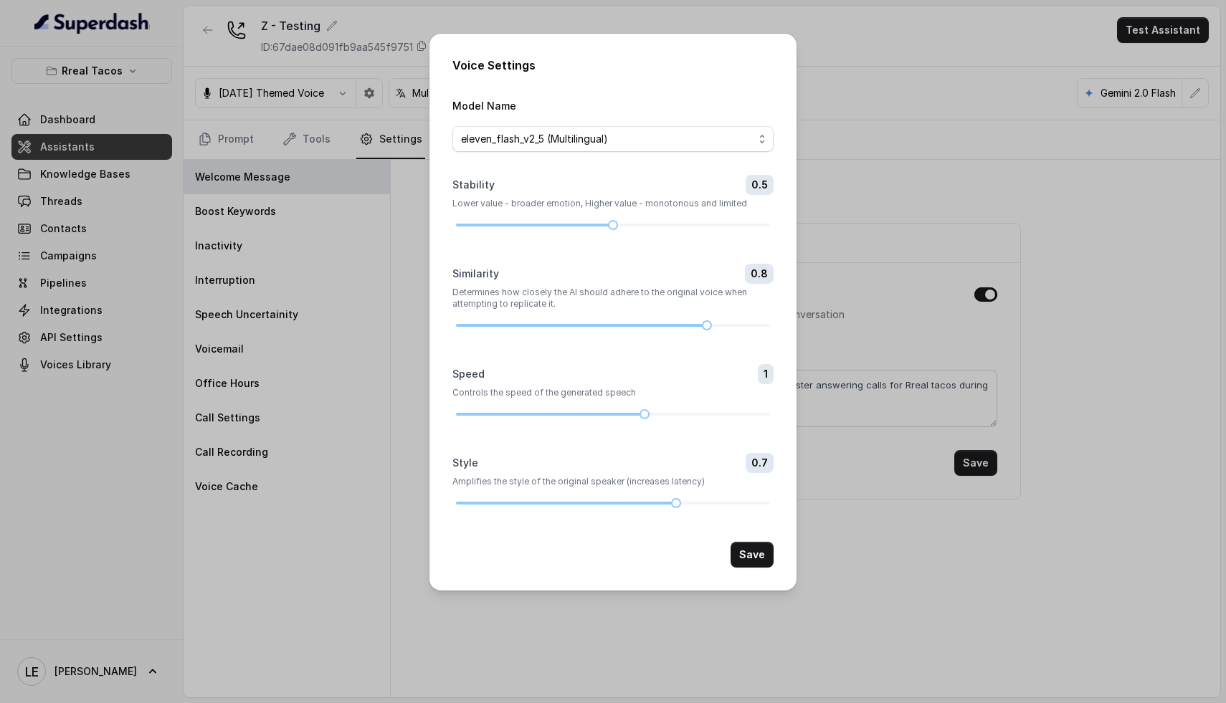
click at [385, 97] on div "Voice Settings Model Name eleven_flash_v2_5 (Multilingual) Stability 0.5 Lower …" at bounding box center [613, 351] width 1226 height 703
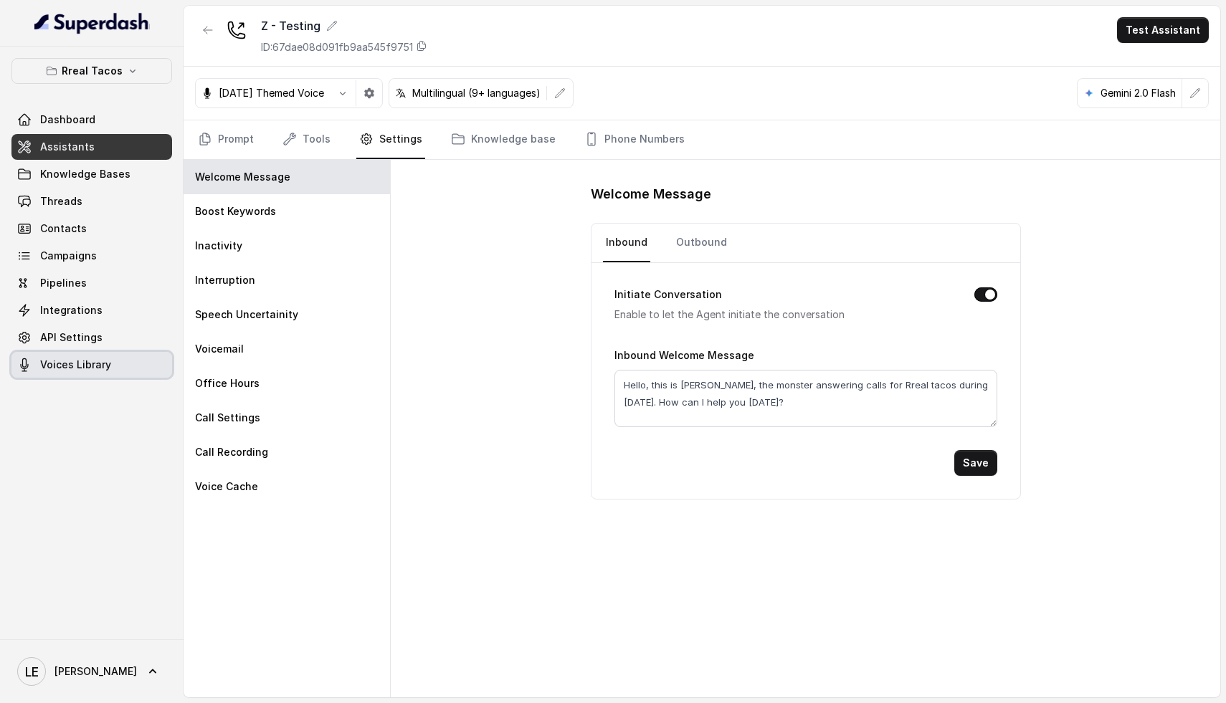
click at [94, 366] on span "Voices Library" at bounding box center [75, 365] width 71 height 14
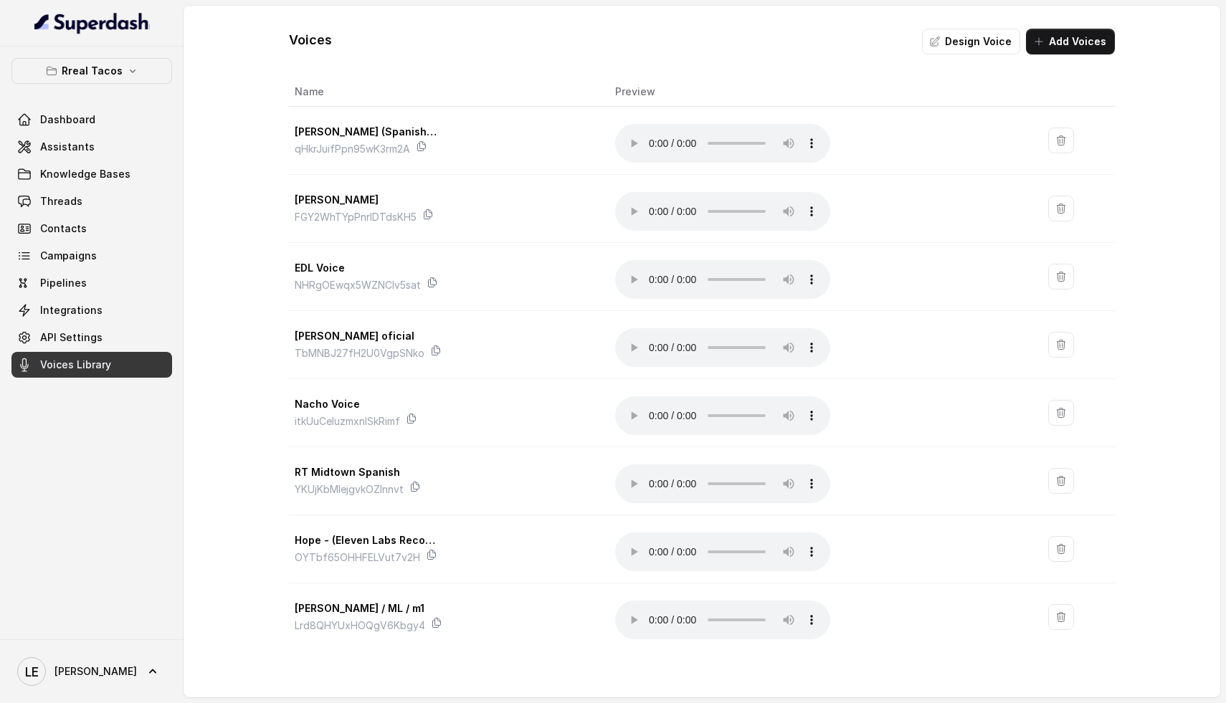
scroll to position [420, 0]
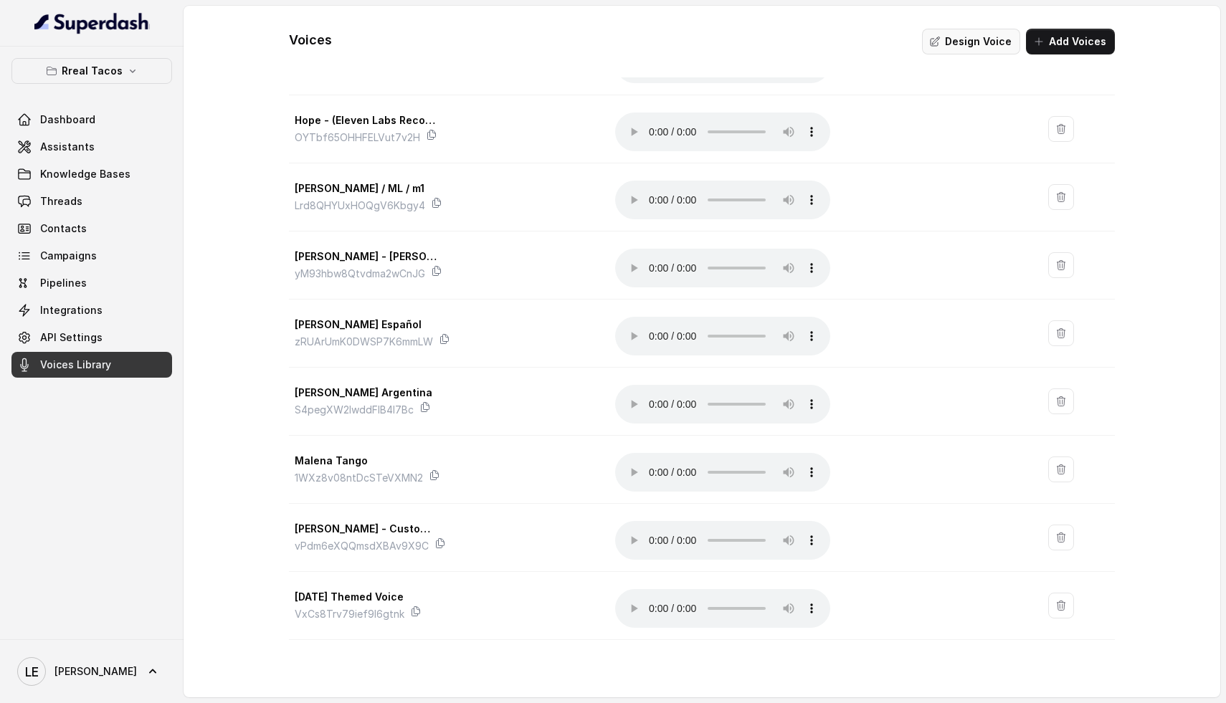
click at [982, 38] on button "Design Voice" at bounding box center [971, 42] width 98 height 26
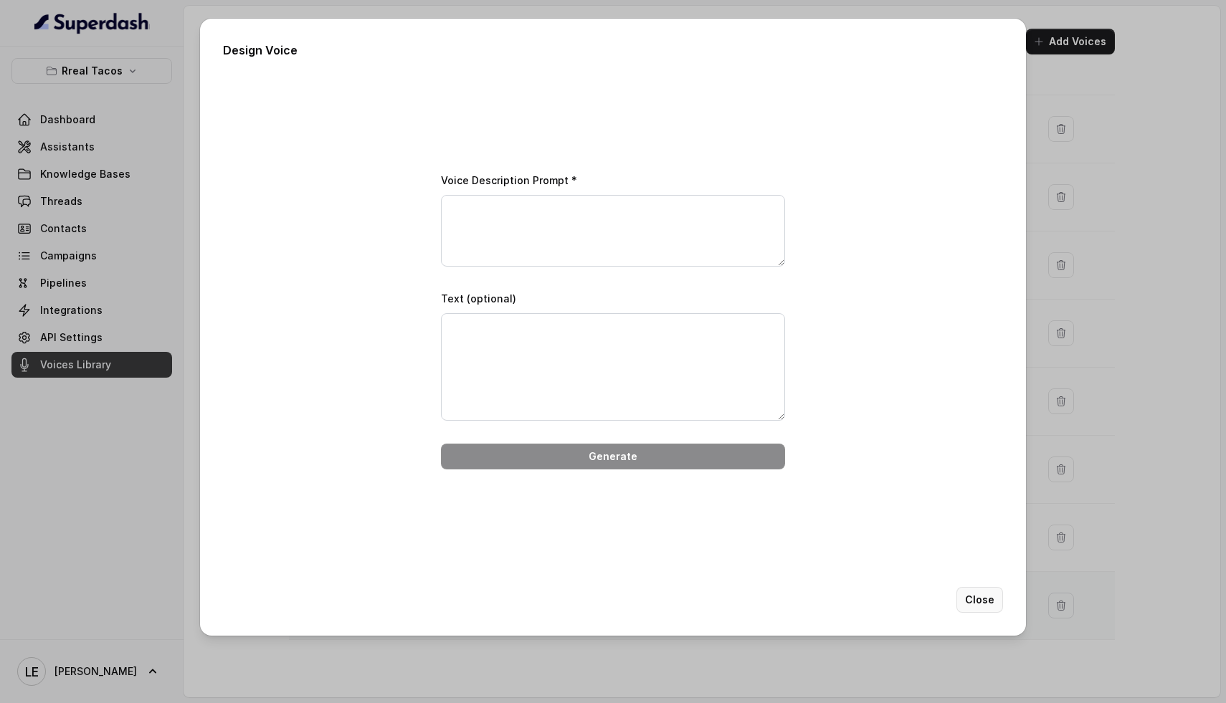
click at [986, 601] on button "Close" at bounding box center [980, 600] width 47 height 26
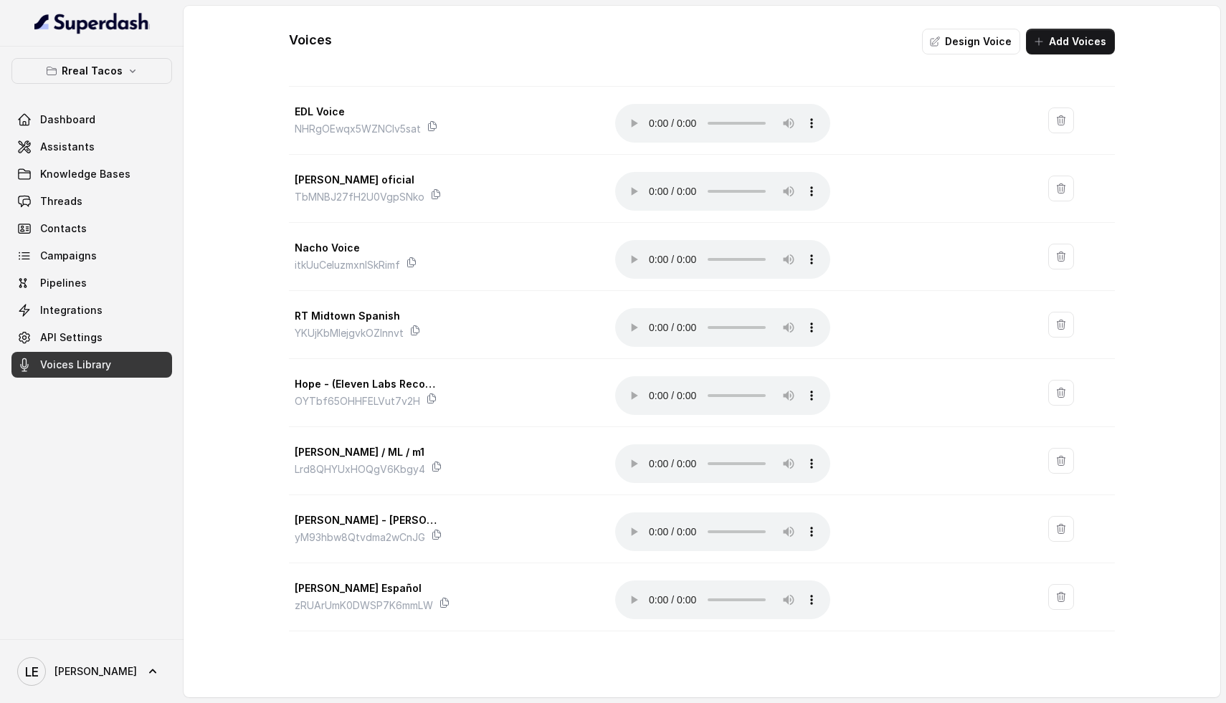
scroll to position [0, 0]
